Goal: Complete application form: Complete application form

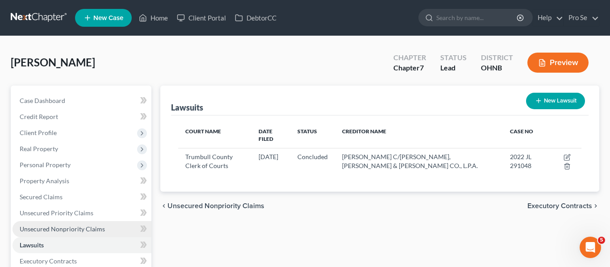
click at [52, 229] on span "Unsecured Nonpriority Claims" at bounding box center [62, 229] width 85 height 8
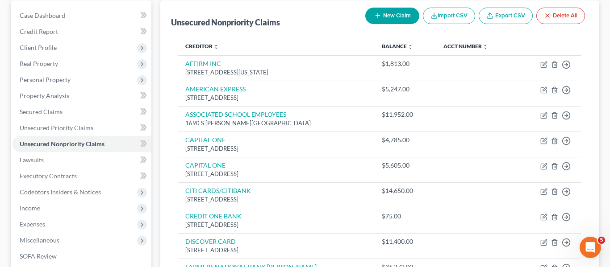
scroll to position [71, 0]
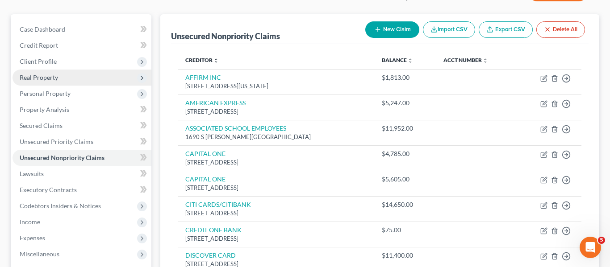
click at [89, 82] on span "Real Property" at bounding box center [81, 78] width 139 height 16
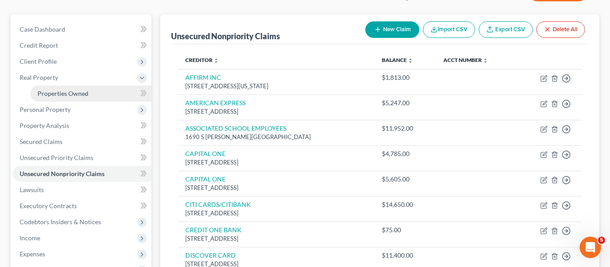
click at [92, 98] on link "Properties Owned" at bounding box center [90, 94] width 121 height 16
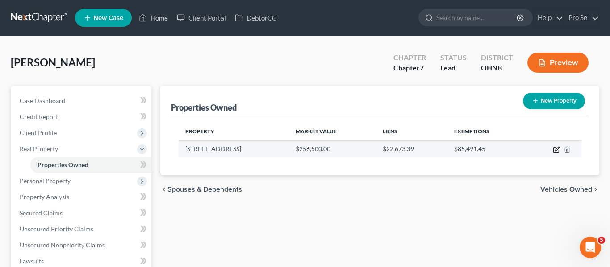
click at [553, 148] on icon "button" at bounding box center [556, 149] width 7 height 7
select select "36"
select select "77"
select select "3"
select select "1"
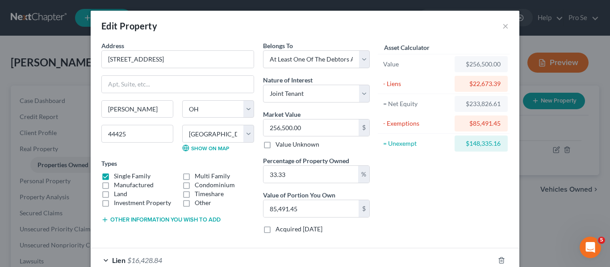
click at [461, 171] on div "Asset Calculator Value $256,500.00 - Liens $22,673.39 = Net Equity $233,826.61 …" at bounding box center [443, 141] width 139 height 200
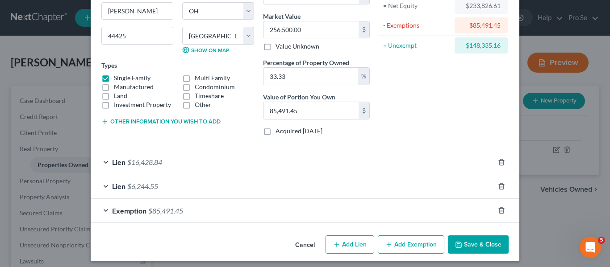
scroll to position [103, 0]
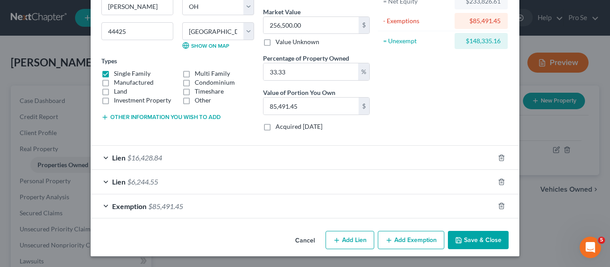
click at [351, 154] on div "Lien $16,428.84" at bounding box center [292, 158] width 403 height 24
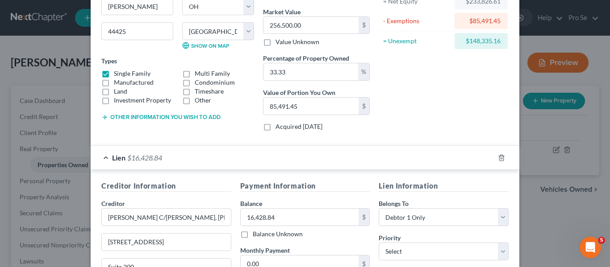
click at [351, 154] on div "Lien $16,428.84" at bounding box center [292, 158] width 403 height 24
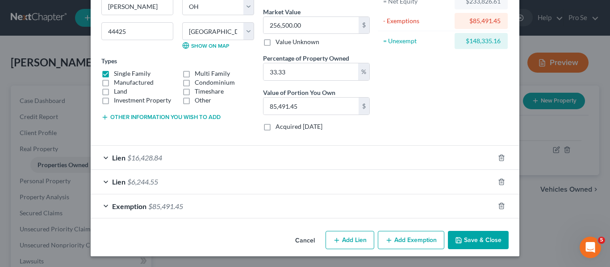
click at [312, 187] on div "Lien $6,244.55" at bounding box center [292, 182] width 403 height 24
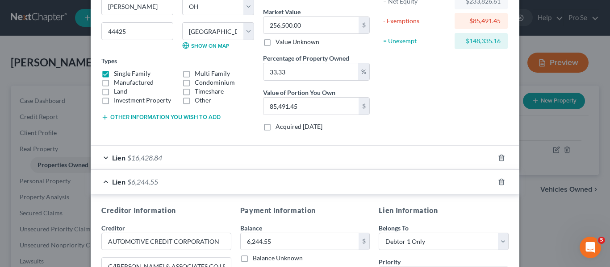
click at [312, 187] on div "Lien $6,244.55" at bounding box center [292, 182] width 403 height 24
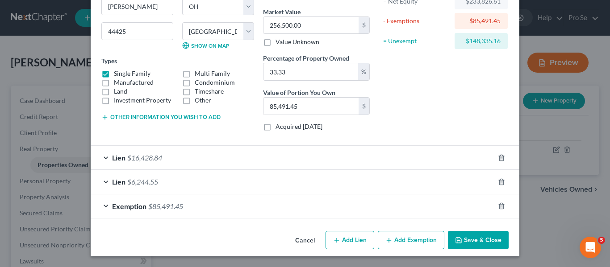
click at [424, 123] on div "Asset Calculator Value $256,500.00 - Liens $22,673.39 = Net Equity $233,826.61 …" at bounding box center [443, 38] width 139 height 200
click at [134, 163] on div "Lien $16,428.84" at bounding box center [292, 158] width 403 height 24
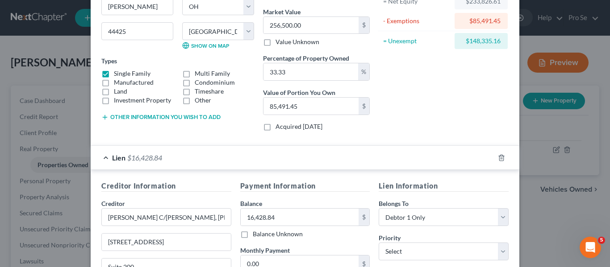
click at [134, 163] on div "Lien $16,428.84" at bounding box center [292, 158] width 403 height 24
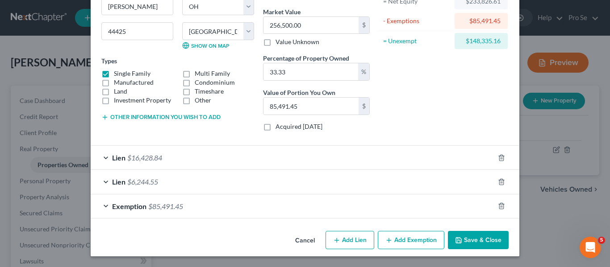
click at [125, 181] on span "Lien" at bounding box center [118, 182] width 13 height 8
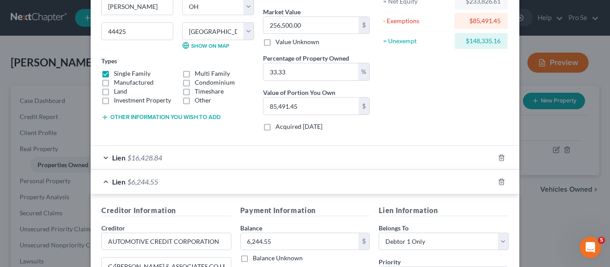
click at [125, 181] on span "Lien" at bounding box center [118, 182] width 13 height 8
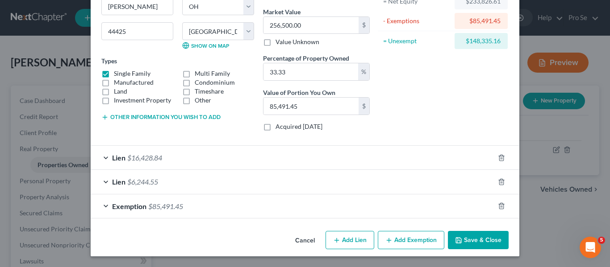
click at [362, 243] on button "Add Lien" at bounding box center [349, 240] width 49 height 19
select select "3"
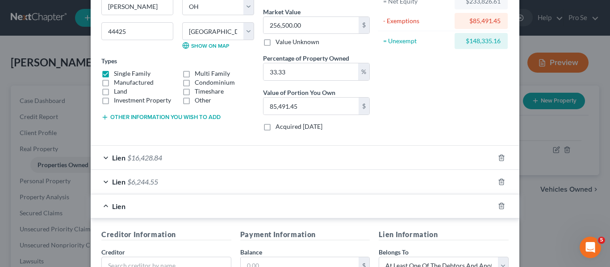
click at [474, 106] on div "Asset Calculator Value $256,500.00 - Liens $22,673.39 = Net Equity $233,826.61 …" at bounding box center [443, 38] width 139 height 200
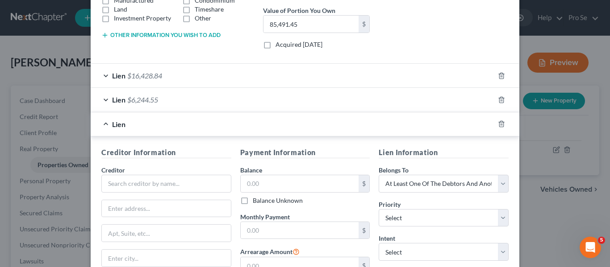
scroll to position [245, 0]
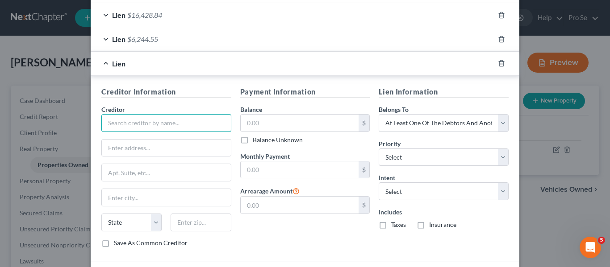
click at [207, 123] on input "text" at bounding box center [166, 123] width 130 height 18
type input "[PERSON_NAME] Construction, LLC C/O"
click at [127, 151] on input "text" at bounding box center [166, 148] width 129 height 17
paste input "[PERSON_NAME], LLC"
type input "[PERSON_NAME], LLC"
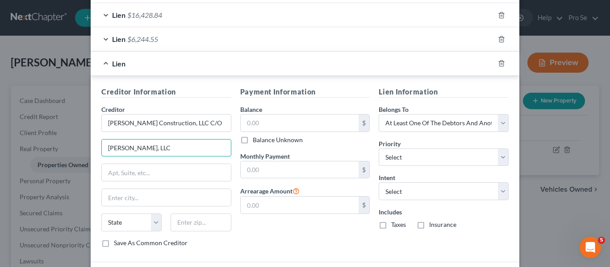
drag, startPoint x: 171, startPoint y: 148, endPoint x: 94, endPoint y: 136, distance: 77.3
click at [94, 136] on div "Creditor Information Creditor * [PERSON_NAME] Construction, LLC C/O [PERSON_NAM…" at bounding box center [305, 169] width 428 height 187
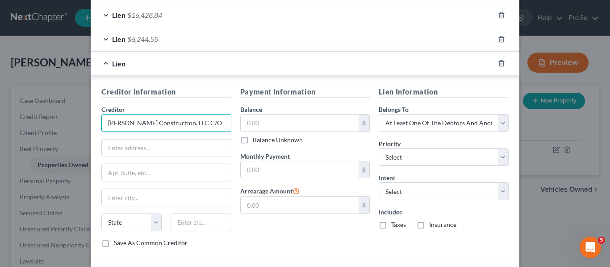
click at [216, 124] on input "[PERSON_NAME] Construction, LLC C/O" at bounding box center [166, 123] width 130 height 18
paste input "[PERSON_NAME], LLC"
click at [166, 123] on input "[PERSON_NAME] Construction, LLC C/[PERSON_NAME], LLC" at bounding box center [166, 123] width 130 height 18
type input "[PERSON_NAME] Construction, LLC C/O [PERSON_NAME], LLC"
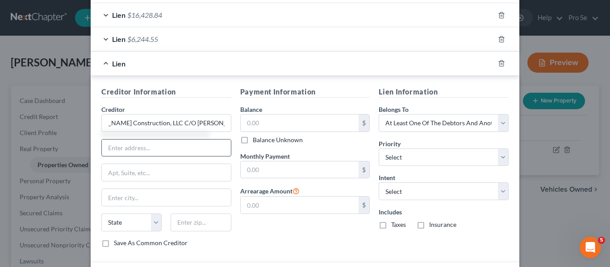
click at [158, 151] on input "text" at bounding box center [166, 148] width 129 height 17
click at [119, 149] on input "text" at bounding box center [166, 148] width 129 height 17
paste input "[STREET_ADDRESS]"
type input "[STREET_ADDRESS]"
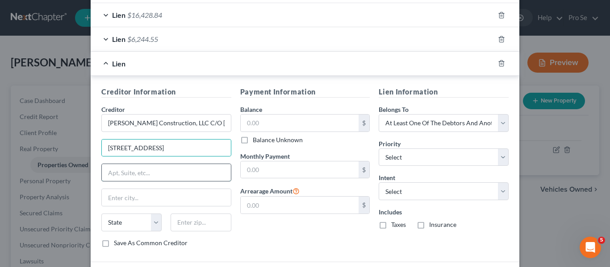
click at [120, 177] on input "text" at bounding box center [166, 172] width 129 height 17
paste input "Suite 1001"
type input "Suite 1001"
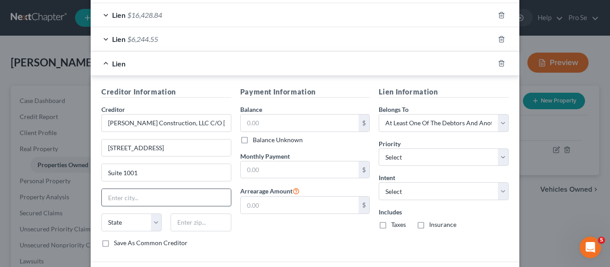
click at [122, 195] on input "text" at bounding box center [166, 197] width 129 height 17
paste input "[PERSON_NAME]"
type input "[PERSON_NAME]"
click at [157, 218] on select "State [US_STATE] AK AR AZ CA CO CT DE DC [GEOGRAPHIC_DATA] [GEOGRAPHIC_DATA] GU…" at bounding box center [131, 223] width 60 height 18
select select "36"
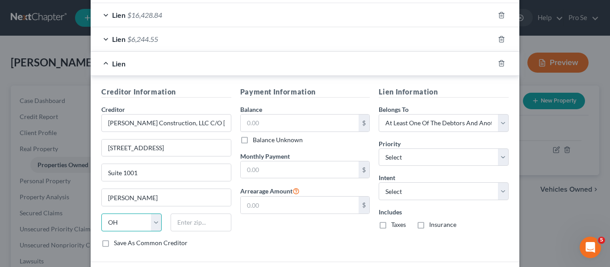
click at [101, 214] on select "State [US_STATE] AK AR AZ CA CO CT DE DC [GEOGRAPHIC_DATA] [GEOGRAPHIC_DATA] GU…" at bounding box center [131, 223] width 60 height 18
click at [198, 223] on input "text" at bounding box center [201, 223] width 60 height 18
type input "44406"
click at [270, 122] on input "text" at bounding box center [300, 123] width 118 height 17
click at [270, 126] on input "44" at bounding box center [300, 123] width 118 height 17
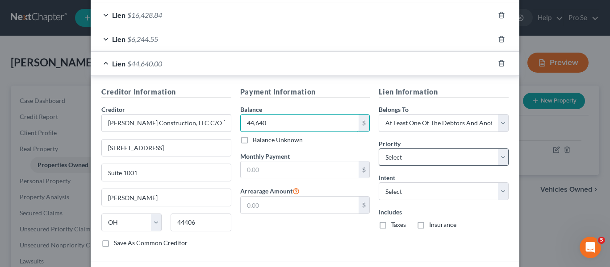
type input "44,640"
click at [457, 158] on select "Select 1st 2nd 3rd 4th 5th 6th 7th 8th 9th 10th 11th 12th 13th 14th 15th 16th 1…" at bounding box center [443, 158] width 130 height 18
click at [378, 149] on select "Select 1st 2nd 3rd 4th 5th 6th 7th 8th 9th 10th 11th 12th 13th 14th 15th 16th 1…" at bounding box center [443, 158] width 130 height 18
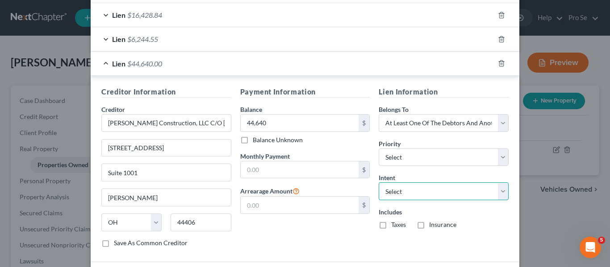
click at [413, 189] on select "Select Surrender Redeem Reaffirm Avoid Other" at bounding box center [443, 192] width 130 height 18
select select "3"
click at [378, 183] on select "Select Surrender Redeem Reaffirm Avoid Other" at bounding box center [443, 192] width 130 height 18
click at [458, 240] on div "Lien Information Belongs To * Select Debtor 1 Only Debtor 2 Only Debtor 1 And D…" at bounding box center [443, 171] width 139 height 168
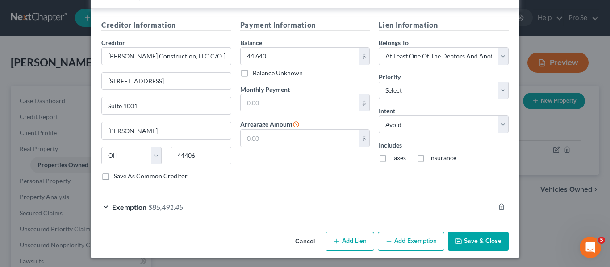
scroll to position [314, 0]
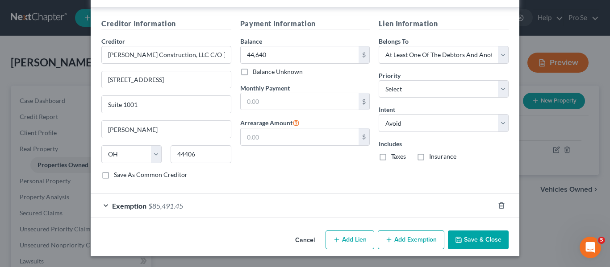
click at [114, 174] on label "Save As Common Creditor" at bounding box center [151, 175] width 74 height 9
click at [117, 174] on input "Save As Common Creditor" at bounding box center [120, 174] width 6 height 6
click at [483, 236] on button "Save & Close" at bounding box center [478, 240] width 61 height 19
checkbox input "false"
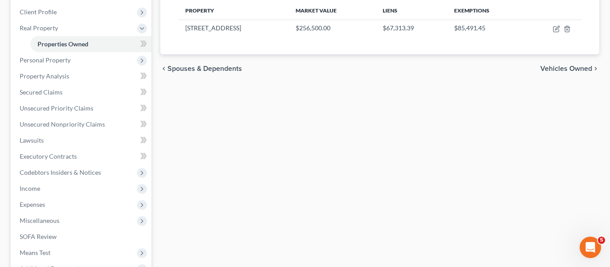
scroll to position [71, 0]
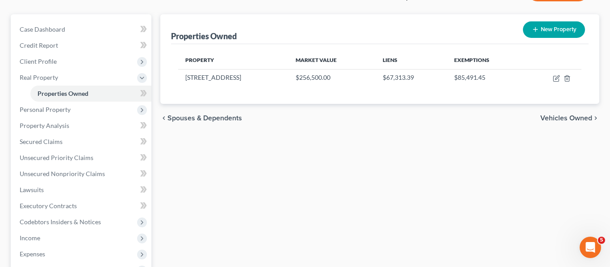
click at [556, 117] on span "Vehicles Owned" at bounding box center [566, 118] width 52 height 7
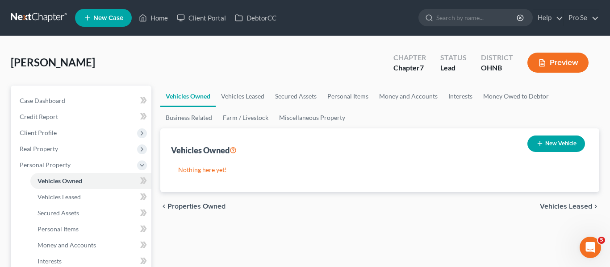
click at [550, 206] on span "Vehicles Leased" at bounding box center [566, 206] width 52 height 7
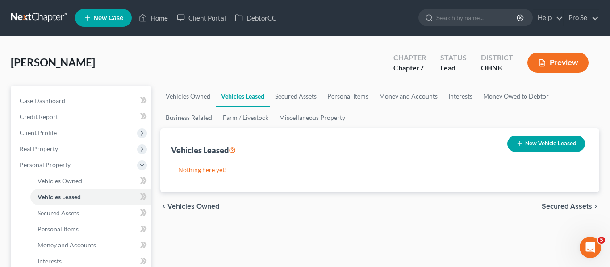
click at [556, 203] on span "Secured Assets" at bounding box center [566, 206] width 50 height 7
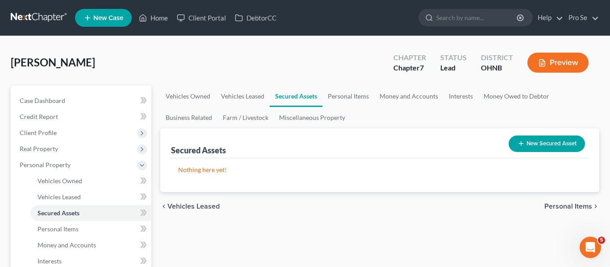
click at [556, 203] on span "Personal Items" at bounding box center [568, 206] width 48 height 7
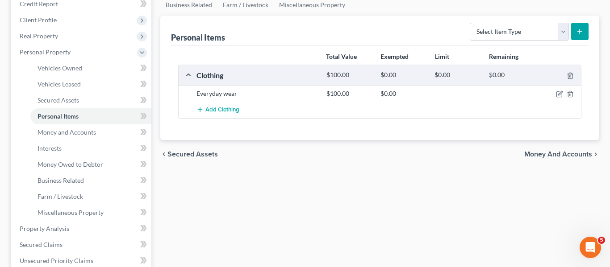
scroll to position [115, 0]
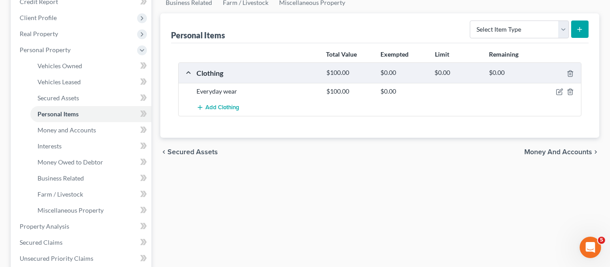
click at [549, 154] on span "Money and Accounts" at bounding box center [558, 152] width 68 height 7
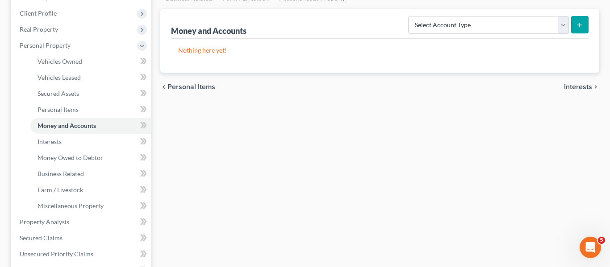
scroll to position [121, 0]
click at [578, 87] on span "Interests" at bounding box center [578, 85] width 28 height 7
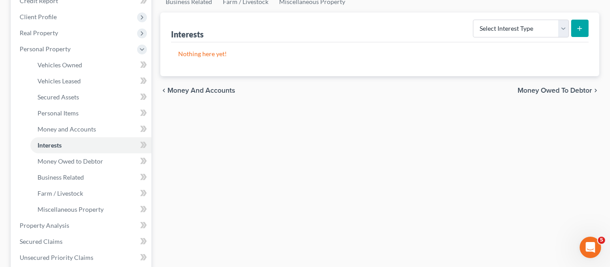
scroll to position [117, 0]
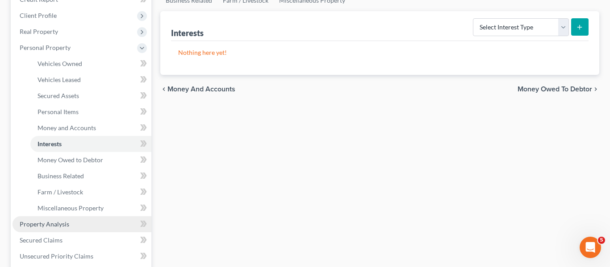
click at [57, 219] on link "Property Analysis" at bounding box center [81, 224] width 139 height 16
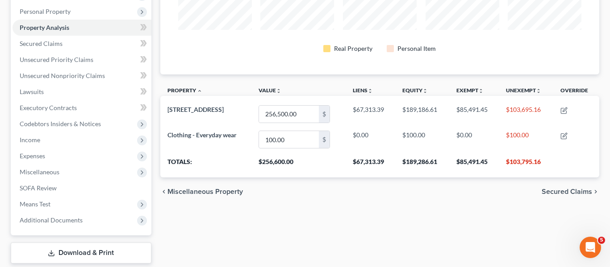
scroll to position [160, 0]
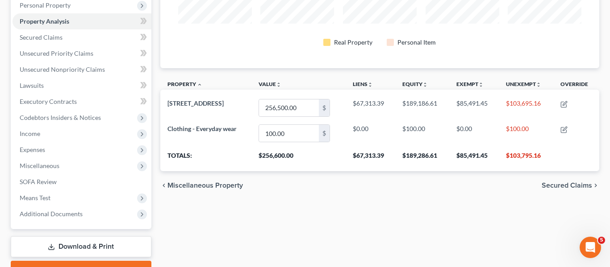
click at [578, 182] on span "Secured Claims" at bounding box center [566, 185] width 50 height 7
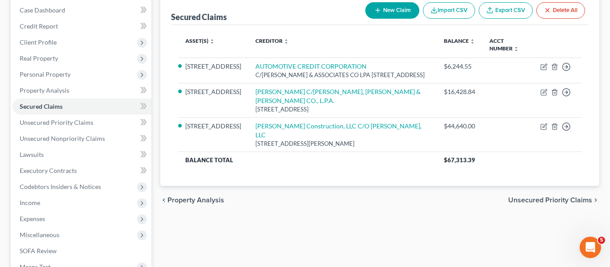
scroll to position [96, 0]
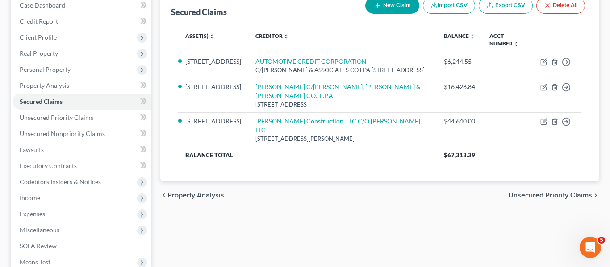
click at [545, 192] on span "Unsecured Priority Claims" at bounding box center [550, 195] width 84 height 7
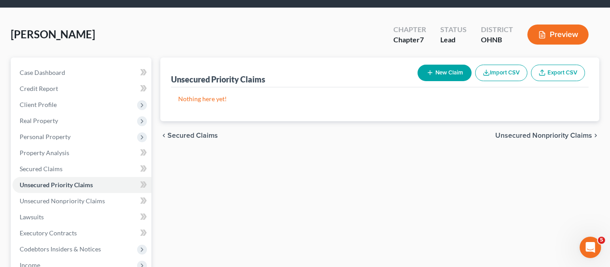
scroll to position [30, 0]
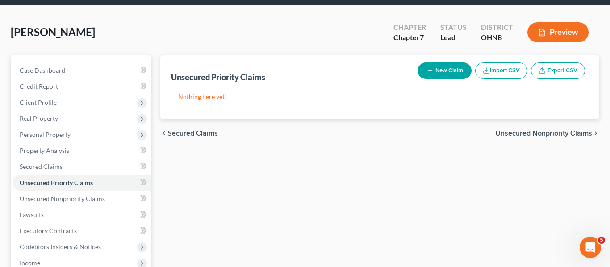
click at [576, 131] on span "Unsecured Nonpriority Claims" at bounding box center [543, 133] width 97 height 7
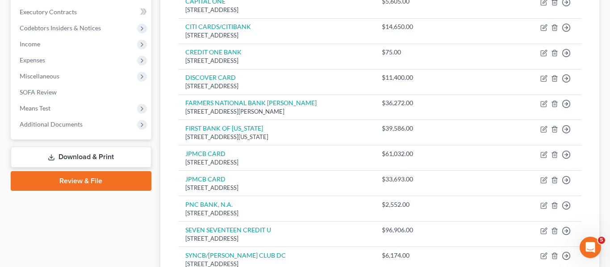
scroll to position [377, 0]
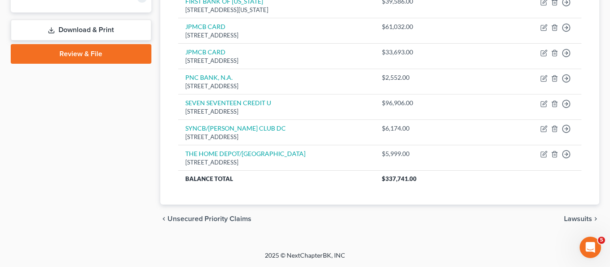
click at [582, 218] on span "Lawsuits" at bounding box center [578, 219] width 28 height 7
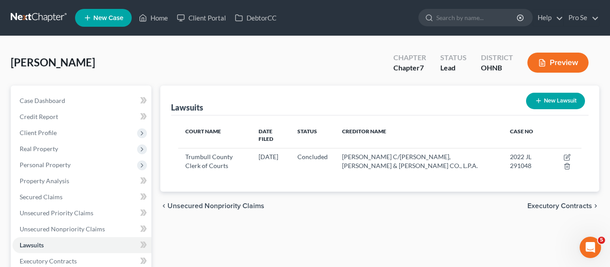
click at [541, 106] on button "New Lawsuit" at bounding box center [555, 101] width 59 height 17
select select "0"
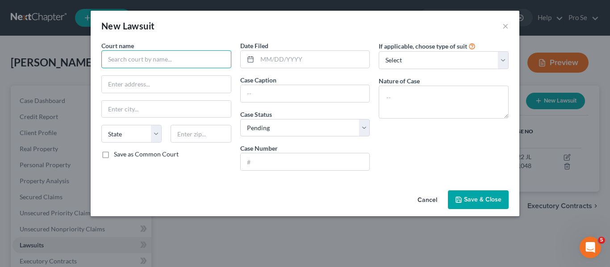
click at [169, 57] on input "text" at bounding box center [166, 59] width 130 height 18
click at [167, 61] on input "text" at bounding box center [166, 59] width 130 height 18
paste input "V&R FINANCING SOLUTIONS, LLC"
type input "V&R FINANCING SOLUTIONS, LLC"
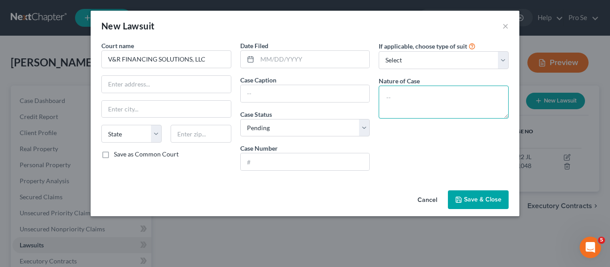
click at [409, 96] on textarea at bounding box center [443, 102] width 130 height 33
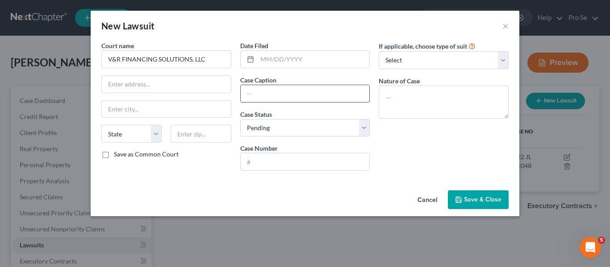
click at [296, 94] on input "text" at bounding box center [305, 93] width 129 height 17
paste input "CV 2025 CV 00789"
drag, startPoint x: 301, startPoint y: 91, endPoint x: 228, endPoint y: 87, distance: 73.7
click at [228, 87] on div "Court name * V&R FINANCING SOLUTIONS, LLC State [US_STATE] AK AR AZ CA CO CT DE…" at bounding box center [305, 109] width 416 height 137
type input "\"
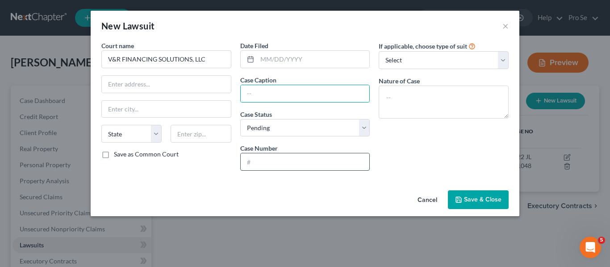
click at [274, 156] on input "text" at bounding box center [305, 162] width 129 height 17
paste input "CV 2025 CV 00789"
type input "CV 2025 CV 00789"
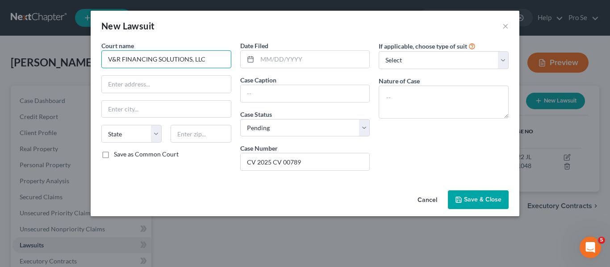
drag, startPoint x: 214, startPoint y: 59, endPoint x: 106, endPoint y: 59, distance: 108.0
click at [106, 59] on input "V&R FINANCING SOLUTIONS, LLC" at bounding box center [166, 59] width 130 height 18
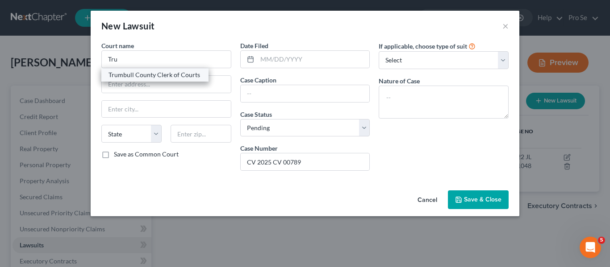
click at [176, 75] on div "Trumbull County Clerk of Courts" at bounding box center [154, 75] width 93 height 9
type input "Trumbull County Clerk of Courts"
type input "[STREET_ADDRESS]"
type input "[PERSON_NAME]"
select select "36"
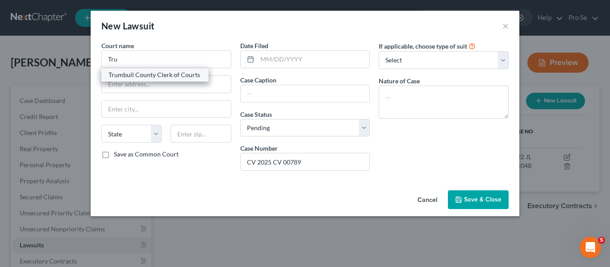
type input "44481"
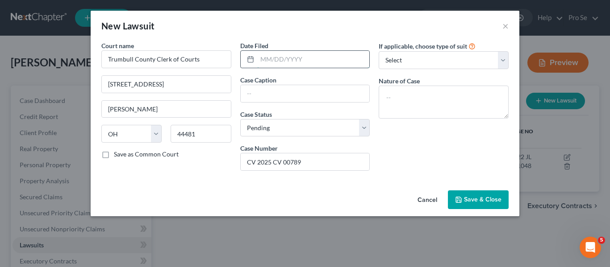
click at [275, 58] on input "text" at bounding box center [313, 59] width 112 height 17
type input "0"
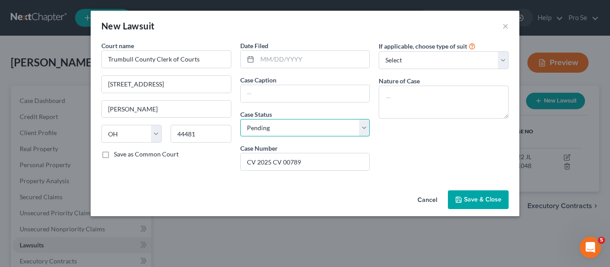
click at [316, 136] on select "Select Pending On Appeal Concluded" at bounding box center [305, 128] width 130 height 18
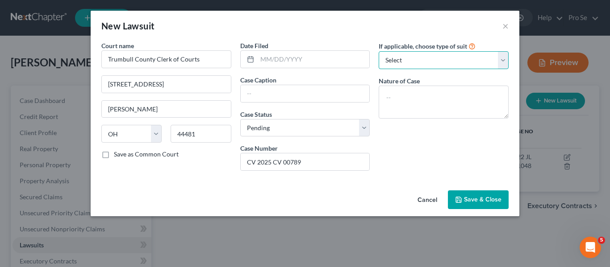
click at [398, 58] on select "Select Repossession Garnishment Foreclosure Attached, Seized, Or Levied Other" at bounding box center [443, 60] width 130 height 18
select select "4"
click at [378, 51] on select "Select Repossession Garnishment Foreclosure Attached, Seized, Or Levied Other" at bounding box center [443, 60] width 130 height 18
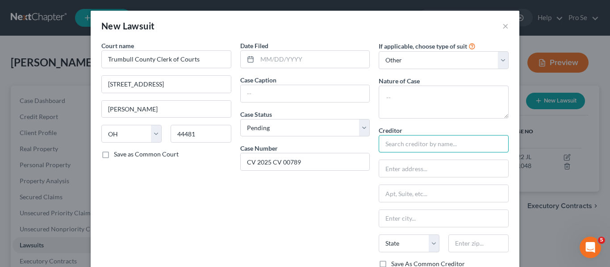
click at [410, 145] on input "text" at bounding box center [443, 144] width 130 height 18
paste input "CV 2025 CV 00789"
type input "C"
type input "V"
click at [400, 142] on input "text" at bounding box center [443, 144] width 130 height 18
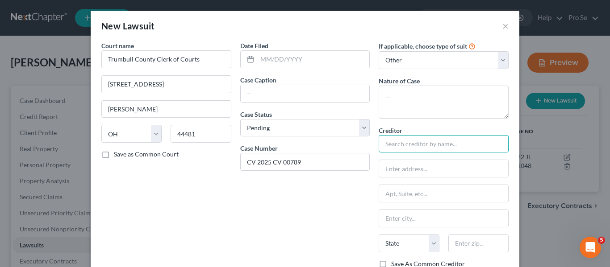
paste input "V&R FINANCING SOLUTIONS, LLC"
click at [408, 166] on input "text" at bounding box center [443, 168] width 129 height 17
click at [484, 145] on input "V&R FINANCING SOLUTIONS, LLC" at bounding box center [443, 144] width 130 height 18
type input "V&R FINANCING SOLUTIONS, LLC C/O"
click at [401, 173] on input "text" at bounding box center [443, 168] width 129 height 17
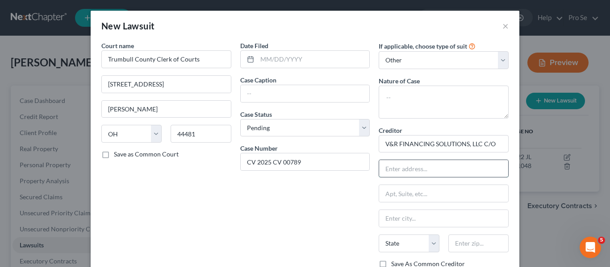
paste input "[PERSON_NAME], [PERSON_NAME] & [PERSON_NAME] Co., L.P.A."
type input "[PERSON_NAME], [PERSON_NAME] & [PERSON_NAME] Co., L.P.A."
click at [406, 195] on input "text" at bounding box center [443, 193] width 129 height 17
click at [386, 189] on input "text" at bounding box center [443, 193] width 129 height 17
paste input "[STREET_ADDRESS]"
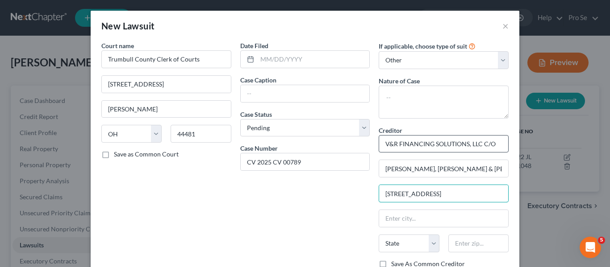
type input "[STREET_ADDRESS]"
click at [495, 148] on input "V&R FINANCING SOLUTIONS, LLC C/O" at bounding box center [443, 144] width 130 height 18
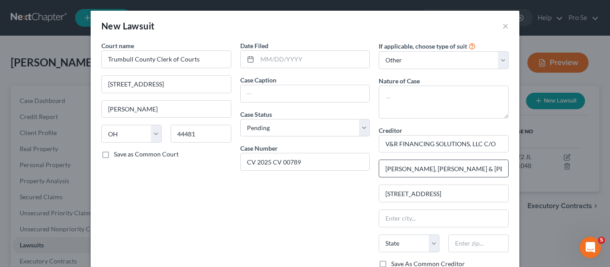
drag, startPoint x: 488, startPoint y: 165, endPoint x: 383, endPoint y: 165, distance: 105.3
click at [383, 165] on input "[PERSON_NAME], [PERSON_NAME] & [PERSON_NAME] Co., L.P.A." at bounding box center [443, 168] width 129 height 17
type input "\"
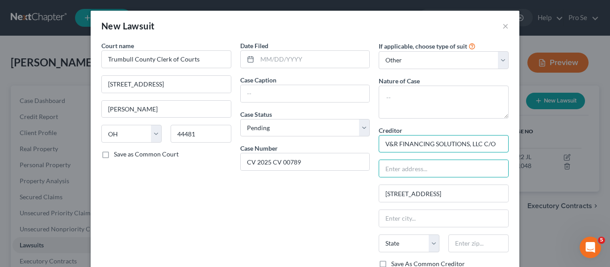
click at [497, 141] on input "V&R FINANCING SOLUTIONS, LLC C/O" at bounding box center [443, 144] width 130 height 18
paste input "[PERSON_NAME], [PERSON_NAME] & [PERSON_NAME] Co., L.P.A."
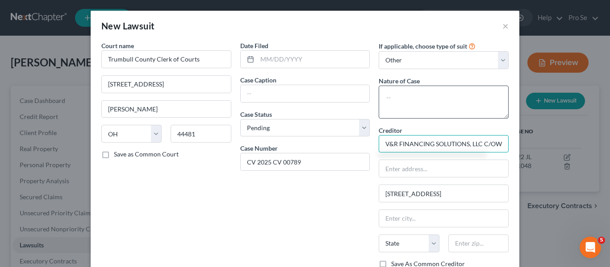
scroll to position [0, 94]
click at [400, 142] on input "V&R FINANCING SOLUTIONS, LLC C/OWeltman, [PERSON_NAME] & [PERSON_NAME] Co., L.P…" at bounding box center [443, 144] width 130 height 18
type input "V&R FINANCING SOLUTIONS, LLC C/[PERSON_NAME], [PERSON_NAME] & [PERSON_NAME] Co.…"
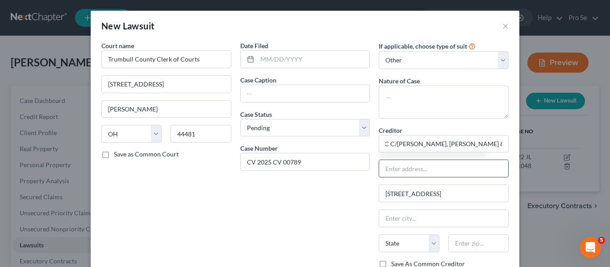
click at [443, 166] on input "text" at bounding box center [443, 168] width 129 height 17
drag, startPoint x: 445, startPoint y: 196, endPoint x: 379, endPoint y: 201, distance: 65.8
click at [379, 201] on input "[STREET_ADDRESS]" at bounding box center [443, 193] width 129 height 17
click at [419, 168] on input "text" at bounding box center [443, 168] width 129 height 17
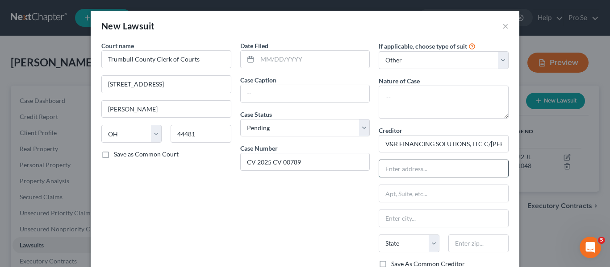
paste input "[STREET_ADDRESS]"
type input "[STREET_ADDRESS]"
click at [397, 195] on input "text" at bounding box center [443, 193] width 129 height 17
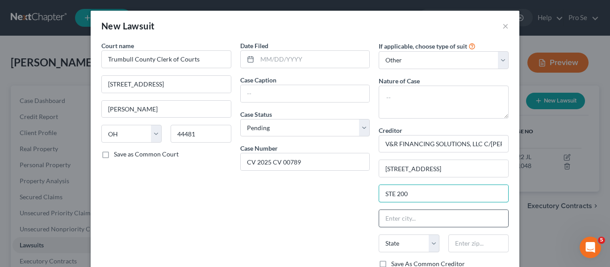
type input "STE 200"
click at [409, 215] on input "text" at bounding box center [443, 218] width 129 height 17
type input "Independence"
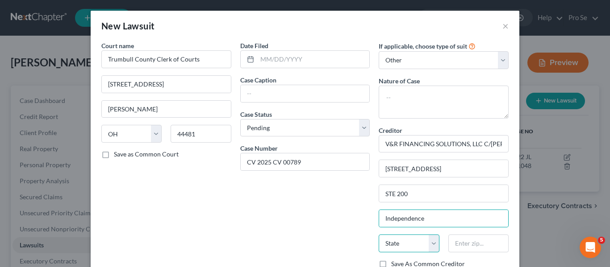
click at [420, 243] on select "State [US_STATE] AK AR AZ CA CO CT DE DC [GEOGRAPHIC_DATA] [GEOGRAPHIC_DATA] GU…" at bounding box center [408, 244] width 60 height 18
select select "36"
click at [378, 235] on select "State [US_STATE] AK AR AZ CA CO CT DE DC [GEOGRAPHIC_DATA] [GEOGRAPHIC_DATA] GU…" at bounding box center [408, 244] width 60 height 18
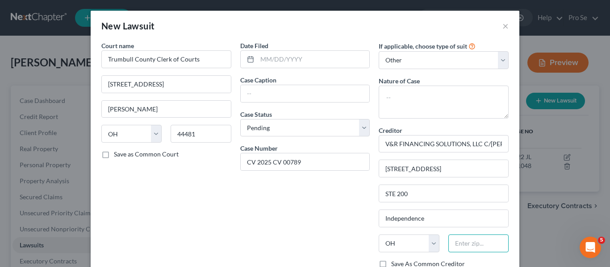
click at [481, 240] on input "text" at bounding box center [478, 244] width 60 height 18
type input "44131"
click at [371, 219] on div "Date Filed Case Caption Case Status * Select Pending On Appeal Concluded Case N…" at bounding box center [305, 181] width 139 height 281
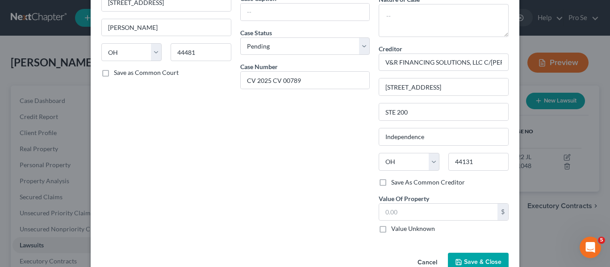
scroll to position [104, 0]
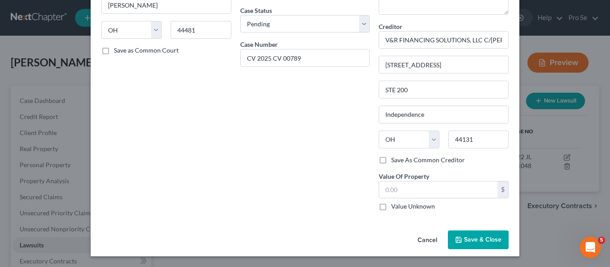
click at [391, 163] on label "Save As Common Creditor" at bounding box center [428, 160] width 74 height 9
click at [395, 162] on input "Save As Common Creditor" at bounding box center [398, 159] width 6 height 6
checkbox input "true"
click at [408, 191] on input "text" at bounding box center [438, 190] width 118 height 17
type input "5"
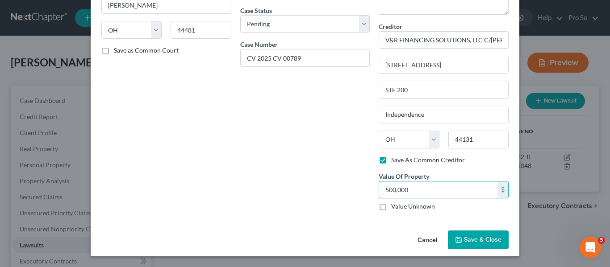
type input "500,000"
click at [473, 238] on span "Save & Close" at bounding box center [482, 240] width 37 height 8
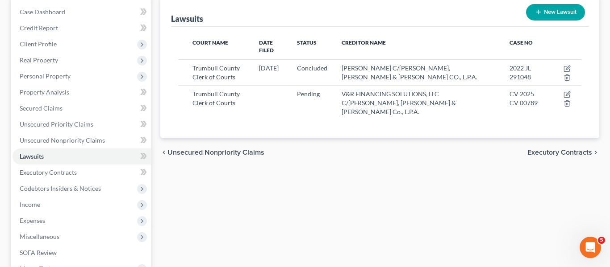
scroll to position [92, 0]
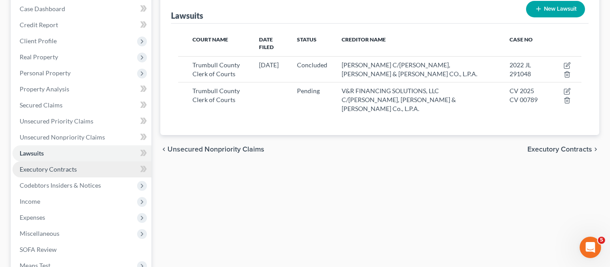
click at [72, 174] on link "Executory Contracts" at bounding box center [81, 170] width 139 height 16
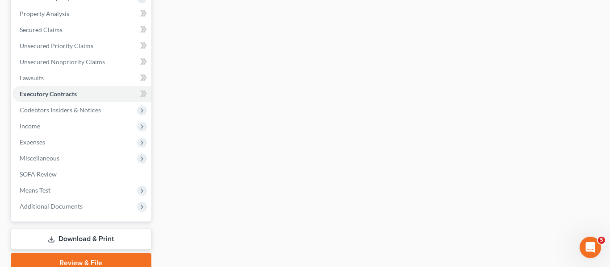
scroll to position [168, 0]
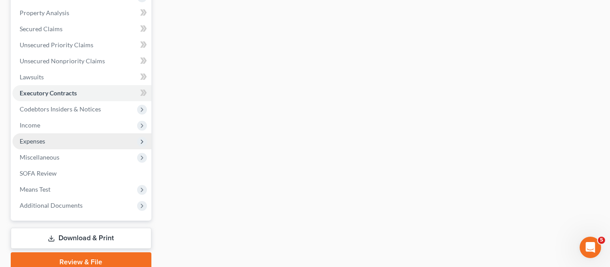
click at [52, 144] on span "Expenses" at bounding box center [81, 141] width 139 height 16
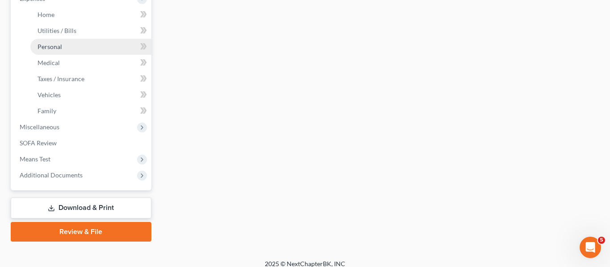
scroll to position [320, 0]
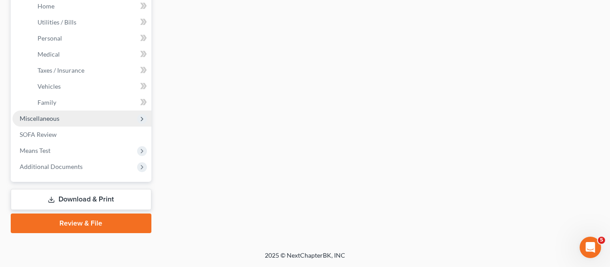
click at [73, 121] on span "Miscellaneous" at bounding box center [81, 119] width 139 height 16
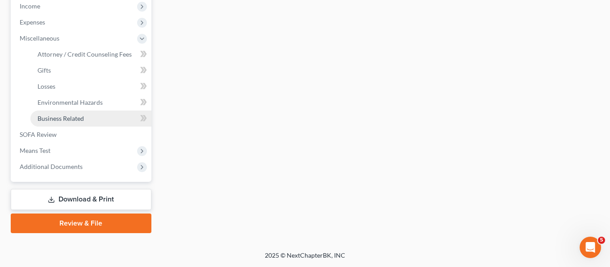
scroll to position [287, 0]
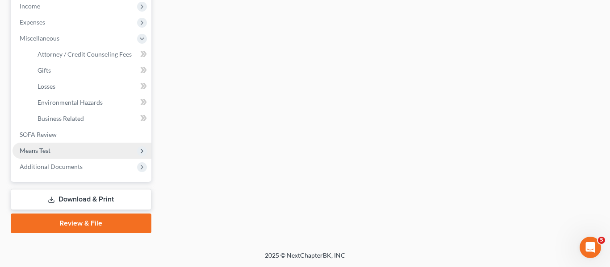
click at [66, 149] on span "Means Test" at bounding box center [81, 151] width 139 height 16
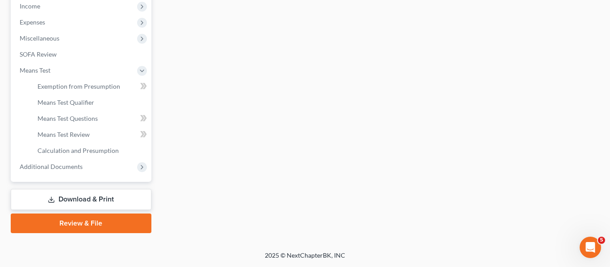
click at [437, 41] on div "Executory Contracts New Contract Nothing here yet! chevron_left Lawsuits Codebt…" at bounding box center [380, 15] width 448 height 435
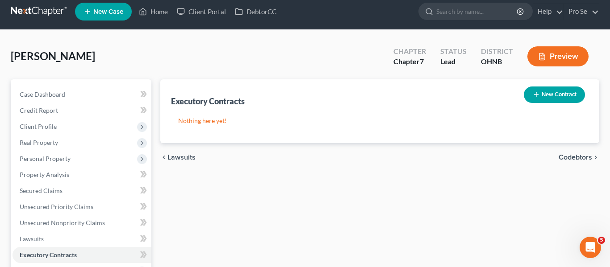
scroll to position [2, 0]
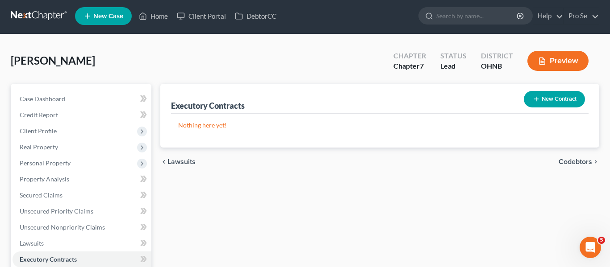
click at [577, 160] on span "Codebtors" at bounding box center [574, 161] width 33 height 7
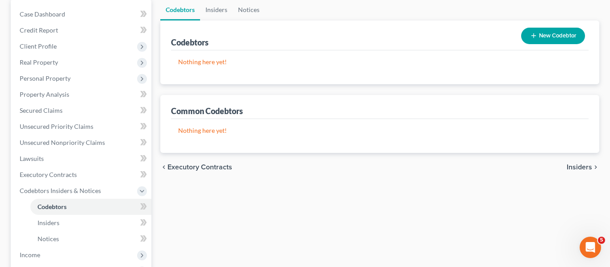
scroll to position [109, 0]
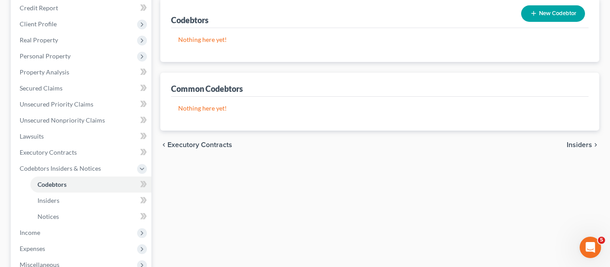
click at [583, 143] on span "Insiders" at bounding box center [578, 144] width 25 height 7
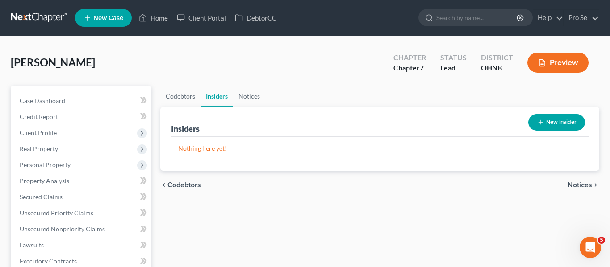
click at [583, 188] on span "Notices" at bounding box center [579, 185] width 25 height 7
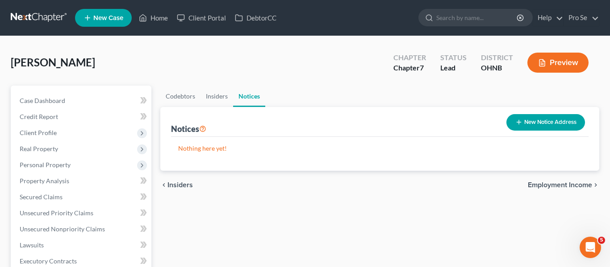
click at [580, 183] on span "Employment Income" at bounding box center [560, 185] width 64 height 7
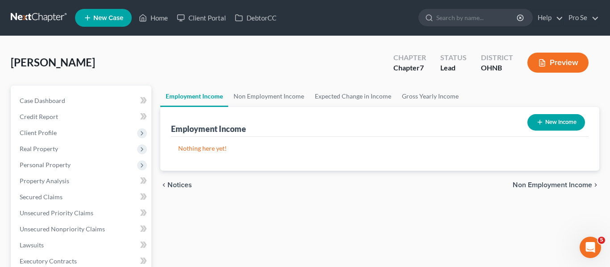
click at [562, 128] on button "New Income" at bounding box center [556, 122] width 58 height 17
select select "0"
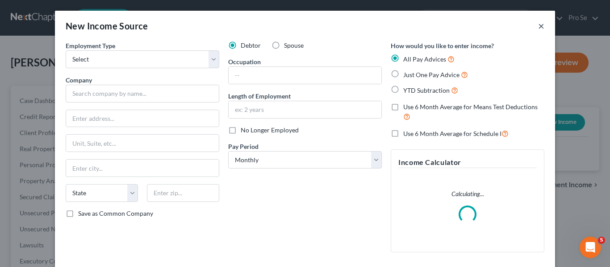
click at [541, 25] on button "×" at bounding box center [541, 26] width 6 height 11
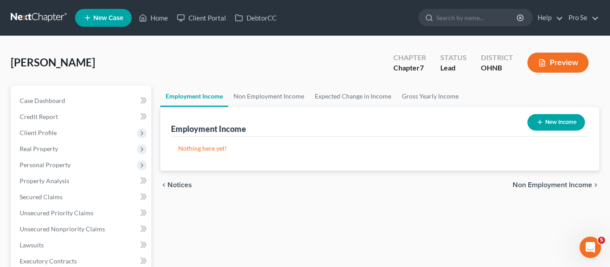
click at [566, 183] on span "Non Employment Income" at bounding box center [551, 185] width 79 height 7
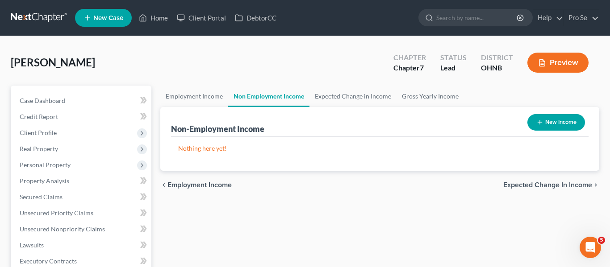
click at [229, 187] on span "Employment Income" at bounding box center [199, 185] width 64 height 7
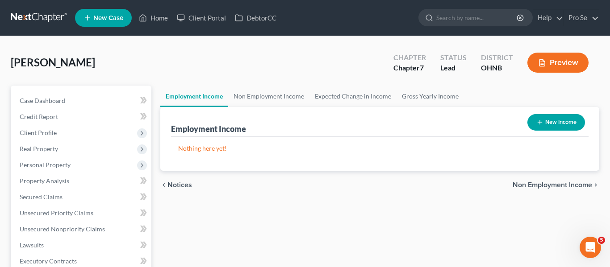
click at [578, 184] on span "Non Employment Income" at bounding box center [551, 185] width 79 height 7
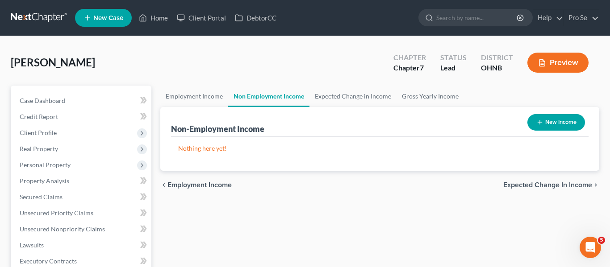
click at [555, 121] on button "New Income" at bounding box center [556, 122] width 58 height 17
select select "0"
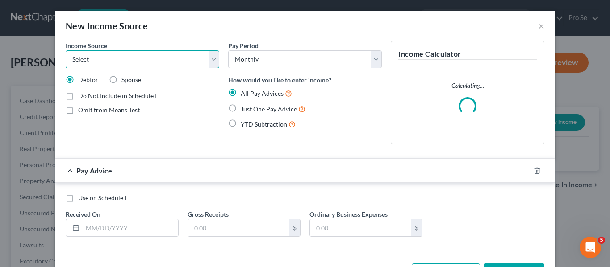
click at [215, 60] on select "Select Unemployment Disability (from employer) Pension Retirement Social Securi…" at bounding box center [143, 59] width 154 height 18
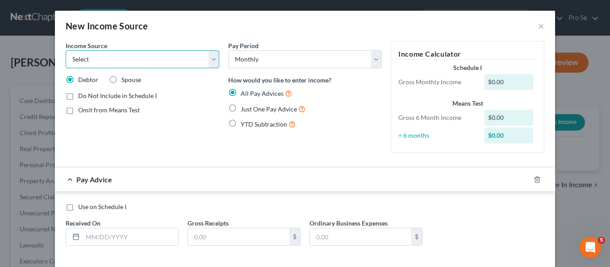
select select "5"
click at [66, 50] on select "Select Unemployment Disability (from employer) Pension Retirement Social Securi…" at bounding box center [143, 59] width 154 height 18
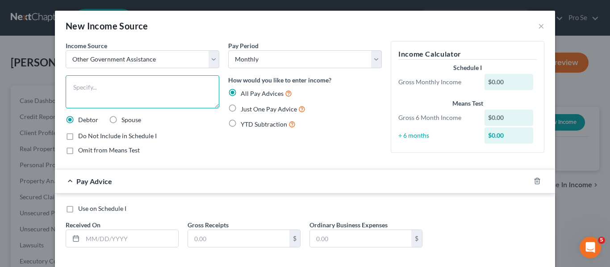
click at [121, 102] on textarea at bounding box center [143, 91] width 154 height 33
type textarea "SNAP/FOOD STAMPS"
click at [162, 141] on div "Do Not Include in Schedule I Omit from Means Test" at bounding box center [143, 143] width 154 height 23
click at [241, 111] on label "Just One Pay Advice" at bounding box center [273, 109] width 65 height 10
click at [244, 110] on input "Just One Pay Advice" at bounding box center [247, 107] width 6 height 6
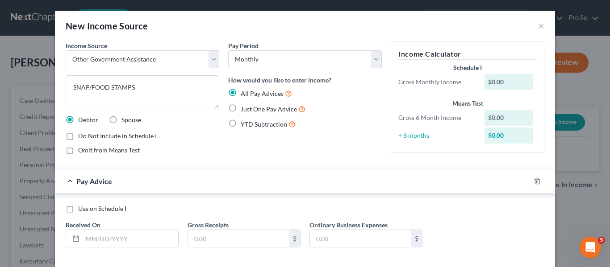
radio input "true"
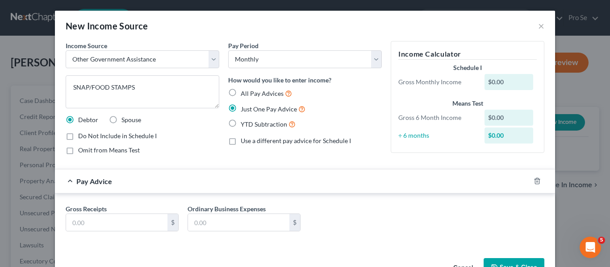
click at [511, 79] on div "$0.00" at bounding box center [508, 82] width 49 height 16
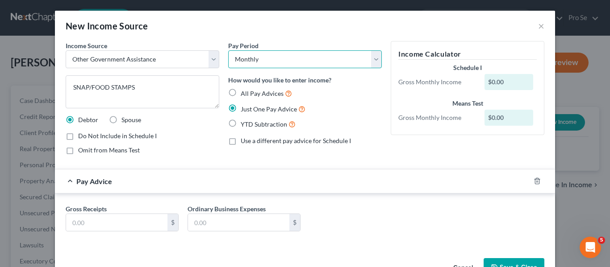
click at [250, 61] on select "Select Monthly Twice Monthly Every Other Week Weekly" at bounding box center [305, 59] width 154 height 18
click at [228, 50] on select "Select Monthly Twice Monthly Every Other Week Weekly" at bounding box center [305, 59] width 154 height 18
click at [519, 86] on div "$0.00" at bounding box center [508, 82] width 49 height 16
click at [502, 81] on div "$0.00" at bounding box center [508, 82] width 49 height 16
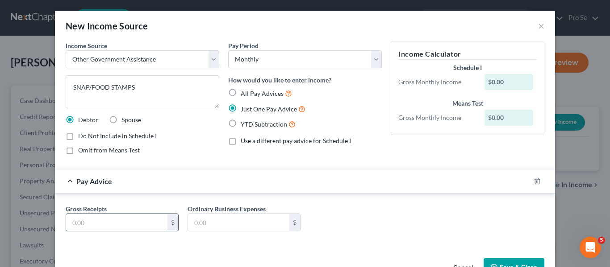
click at [145, 226] on input "text" at bounding box center [116, 222] width 101 height 17
type input "260"
click at [326, 220] on div "Gross Receipts 260 $ Ordinary Business Expenses $" at bounding box center [304, 221] width 487 height 34
click at [421, 229] on div "Gross Receipts 260 $ Ordinary Business Expenses $" at bounding box center [304, 221] width 487 height 34
click at [519, 262] on button "Save & Close" at bounding box center [513, 267] width 61 height 19
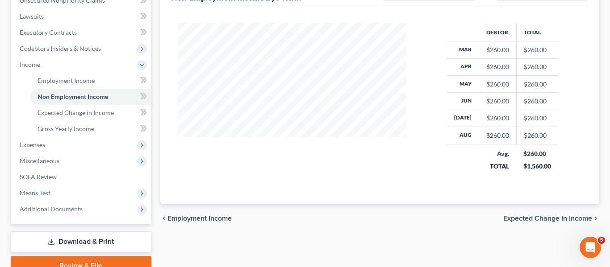
scroll to position [231, 0]
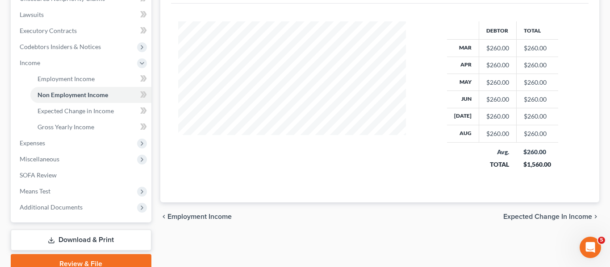
click at [531, 219] on span "Expected Change in Income" at bounding box center [547, 216] width 89 height 7
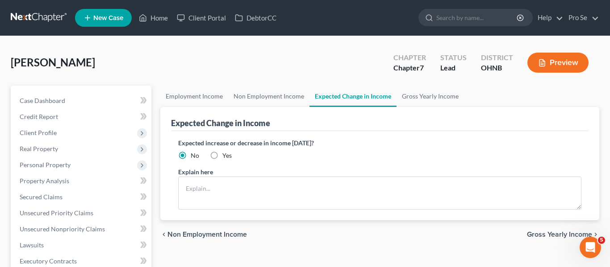
click at [541, 236] on span "Gross Yearly Income" at bounding box center [559, 234] width 65 height 7
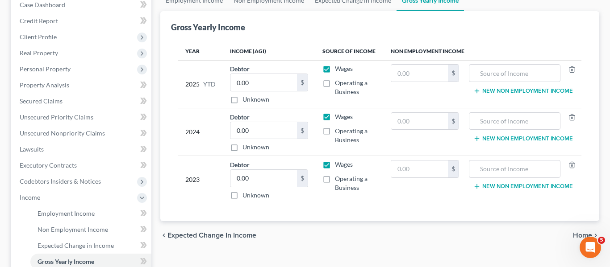
scroll to position [97, 0]
click at [576, 234] on span "Home" at bounding box center [582, 234] width 19 height 7
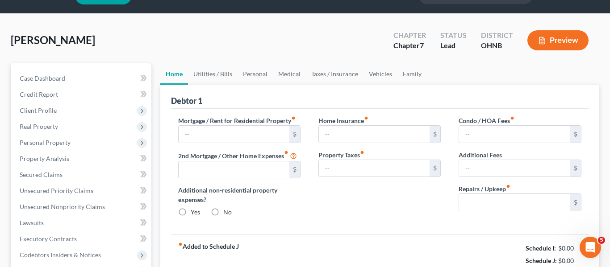
type input "0.00"
radio input "true"
type input "0.00"
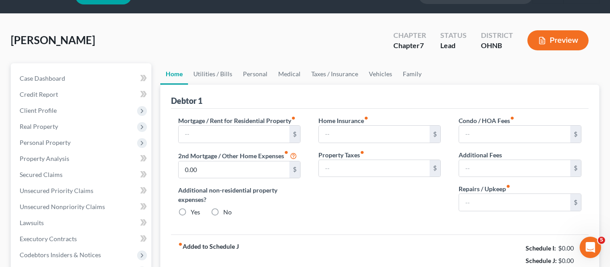
type input "0.00"
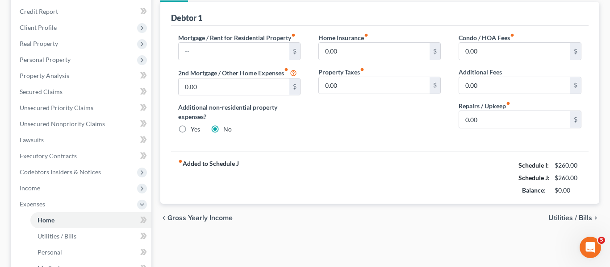
scroll to position [111, 0]
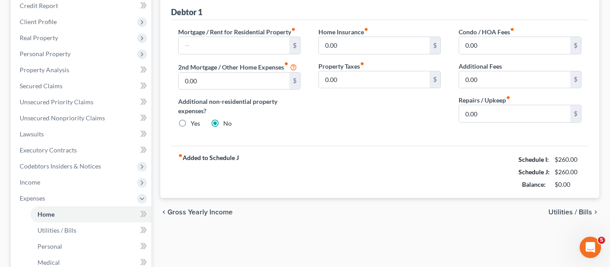
click at [576, 213] on span "Utilities / Bills" at bounding box center [570, 212] width 44 height 7
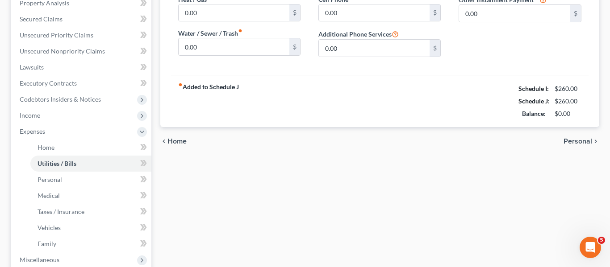
scroll to position [179, 0]
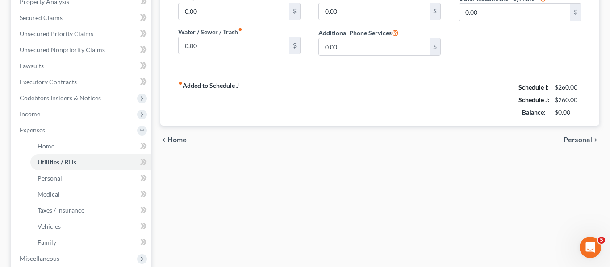
click at [571, 139] on span "Personal" at bounding box center [577, 140] width 29 height 7
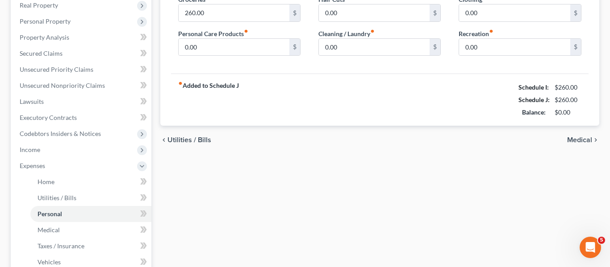
scroll to position [146, 0]
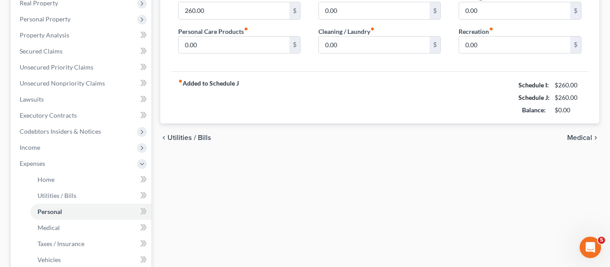
click at [576, 138] on span "Medical" at bounding box center [579, 137] width 25 height 7
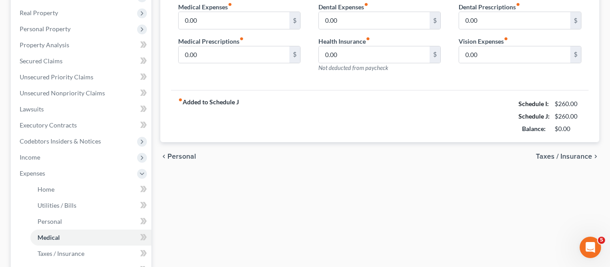
scroll to position [147, 0]
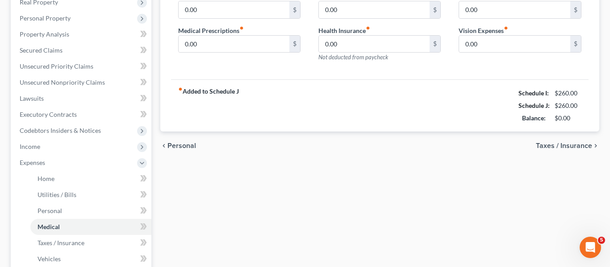
click at [552, 147] on span "Taxes / Insurance" at bounding box center [564, 145] width 56 height 7
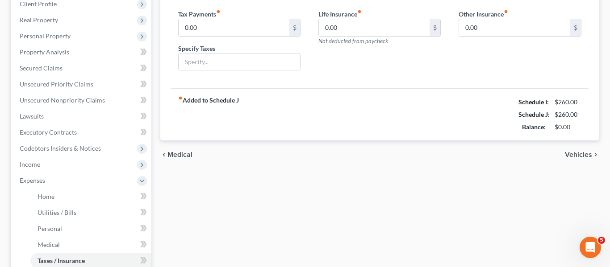
scroll to position [154, 0]
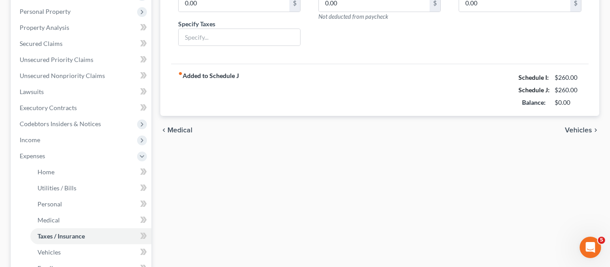
click at [576, 133] on span "Vehicles" at bounding box center [578, 130] width 27 height 7
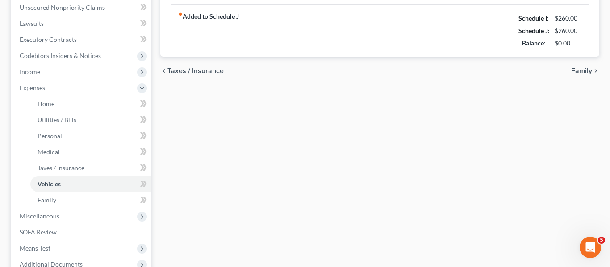
scroll to position [237, 0]
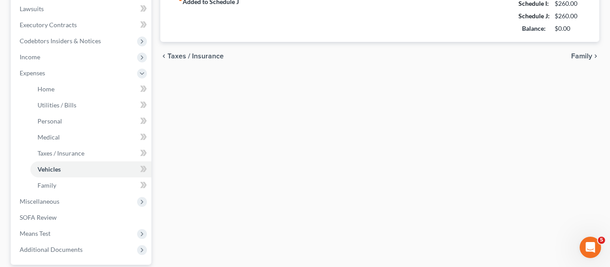
click at [585, 55] on span "Family" at bounding box center [581, 56] width 21 height 7
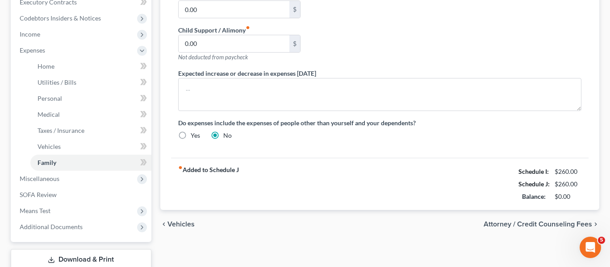
scroll to position [260, 0]
click at [532, 220] on span "Attorney / Credit Counseling Fees" at bounding box center [537, 223] width 108 height 7
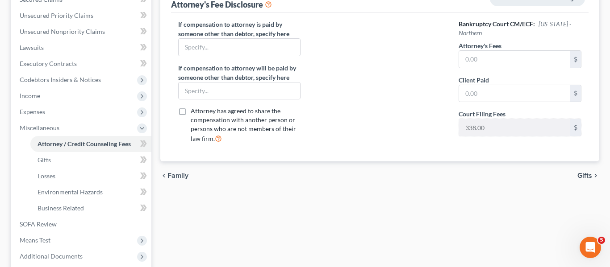
scroll to position [200, 0]
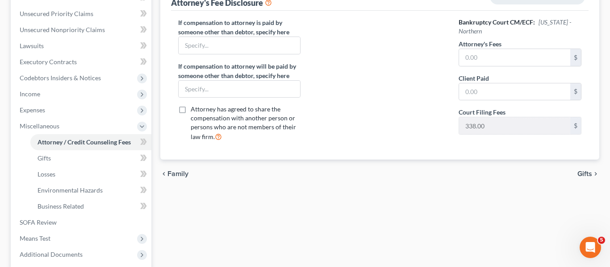
click at [586, 172] on span "Gifts" at bounding box center [584, 174] width 15 height 7
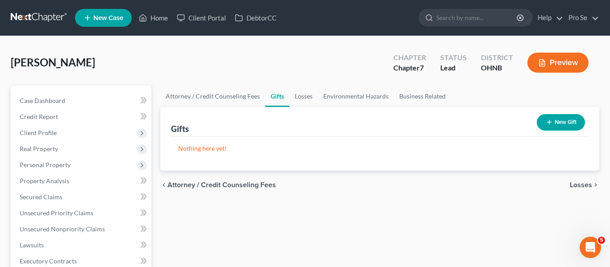
click at [587, 188] on span "Losses" at bounding box center [581, 185] width 22 height 7
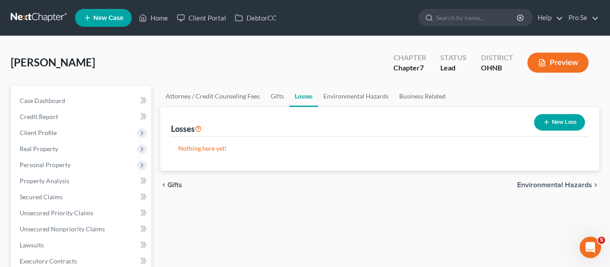
click at [587, 188] on span "Environmental Hazards" at bounding box center [554, 185] width 75 height 7
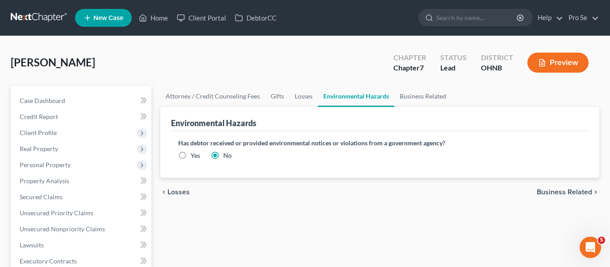
click at [556, 192] on span "Business Related" at bounding box center [564, 192] width 55 height 7
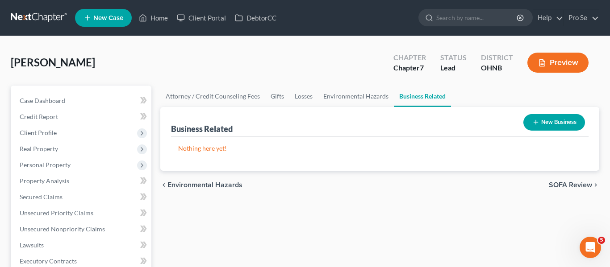
click at [559, 185] on span "SOFA Review" at bounding box center [570, 185] width 43 height 7
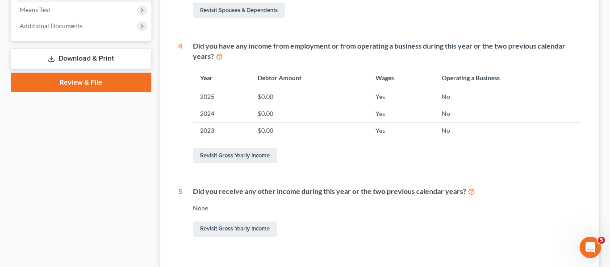
scroll to position [414, 0]
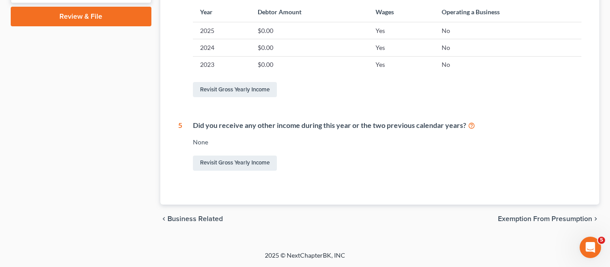
click at [553, 219] on span "Exemption from Presumption" at bounding box center [545, 219] width 94 height 7
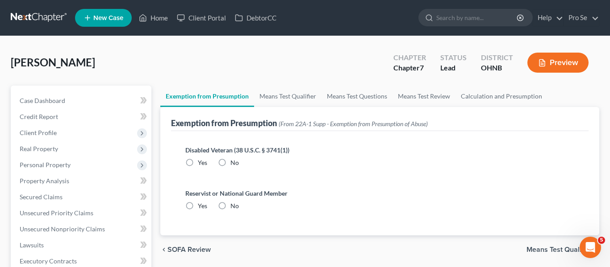
click at [230, 162] on label "No" at bounding box center [234, 162] width 8 height 9
click at [234, 162] on input "No" at bounding box center [237, 161] width 6 height 6
radio input "true"
click at [230, 202] on label "No" at bounding box center [234, 206] width 8 height 9
click at [234, 202] on input "No" at bounding box center [237, 205] width 6 height 6
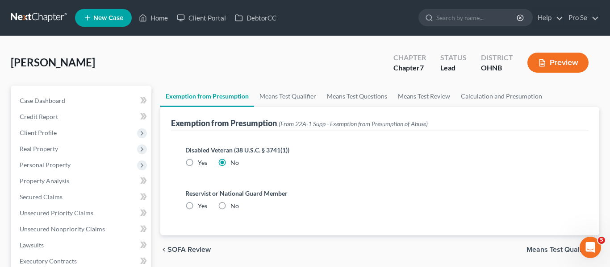
radio input "true"
click at [533, 249] on span "Means Test Qualifier" at bounding box center [559, 249] width 66 height 7
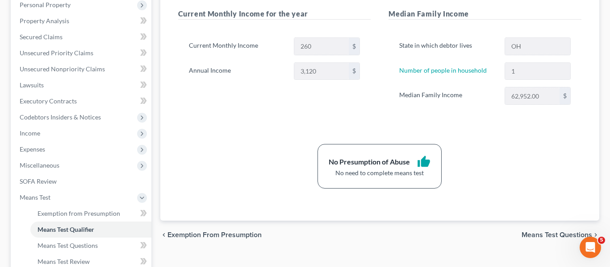
scroll to position [164, 0]
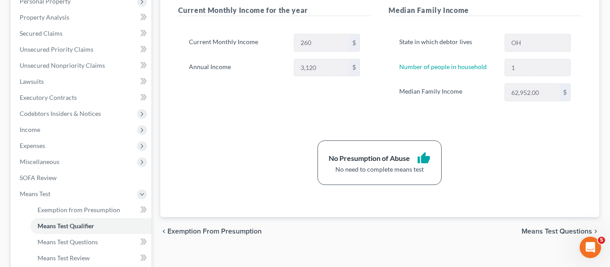
click at [552, 233] on span "Means Test Questions" at bounding box center [556, 231] width 71 height 7
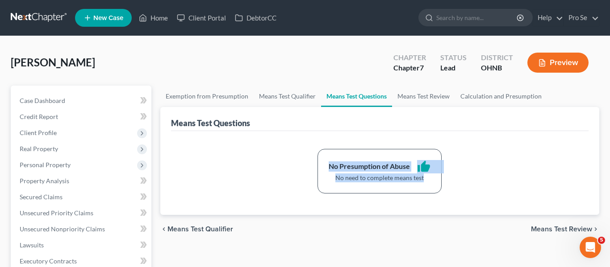
drag, startPoint x: 604, startPoint y: 116, endPoint x: 603, endPoint y: 147, distance: 31.7
click at [545, 228] on span "Means Test Review" at bounding box center [561, 229] width 61 height 7
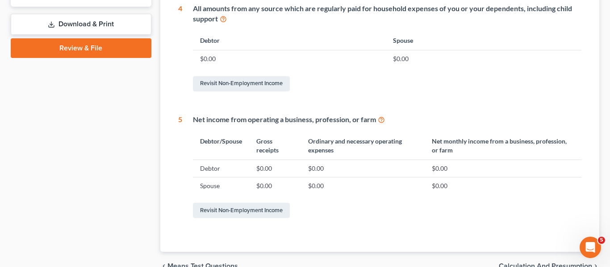
scroll to position [510, 0]
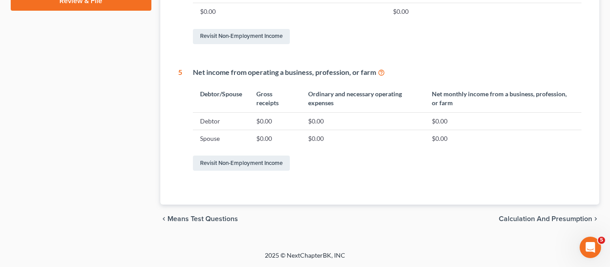
click at [532, 220] on span "Calculation and Presumption" at bounding box center [545, 219] width 93 height 7
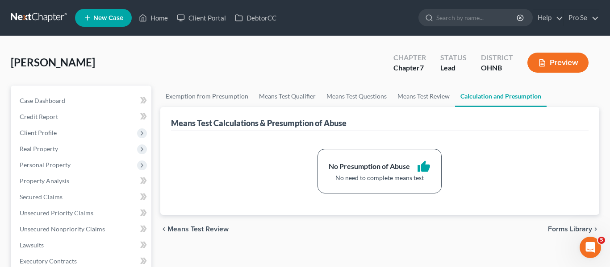
click at [563, 227] on span "Forms Library" at bounding box center [570, 229] width 44 height 7
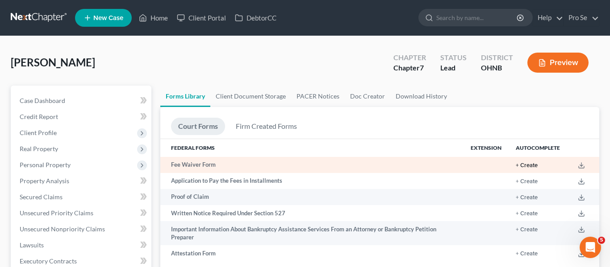
click at [525, 166] on button "+ Create" at bounding box center [527, 166] width 22 height 6
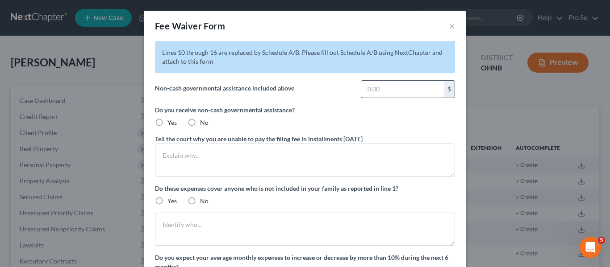
click at [376, 93] on input "text" at bounding box center [402, 89] width 83 height 17
type input "260"
click at [167, 122] on label "Yes" at bounding box center [171, 122] width 9 height 9
click at [171, 122] on input "Yes" at bounding box center [174, 121] width 6 height 6
radio input "true"
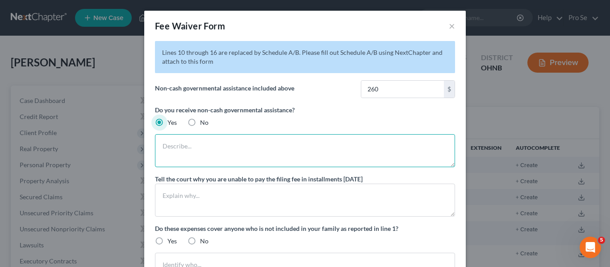
click at [179, 158] on textarea at bounding box center [305, 150] width 300 height 33
type textarea "F"
type textarea "s"
click at [176, 150] on textarea "Snap Benefits" at bounding box center [305, 150] width 300 height 33
type textarea "SNAP Benefits"
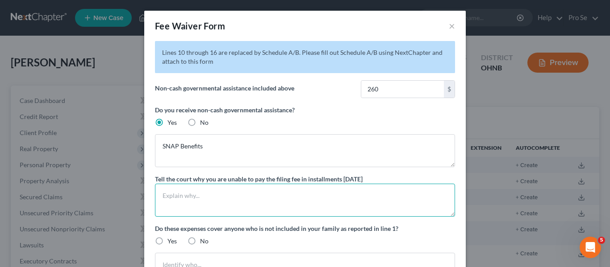
click at [195, 200] on textarea at bounding box center [305, 200] width 300 height 33
type textarea "I have no source of income. I am looking to file for disability soon"
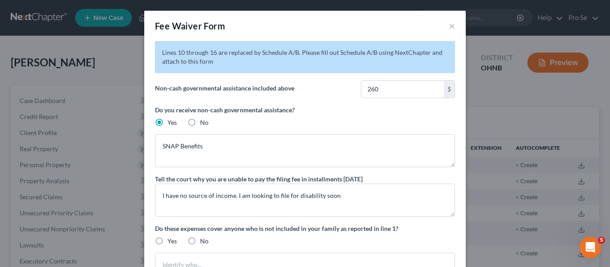
click at [200, 241] on label "No" at bounding box center [204, 241] width 8 height 9
click at [204, 241] on input "No" at bounding box center [207, 240] width 6 height 6
radio input "true"
click at [274, 237] on div "Do these expenses cover anyone who is not included in your family as reported i…" at bounding box center [305, 235] width 300 height 22
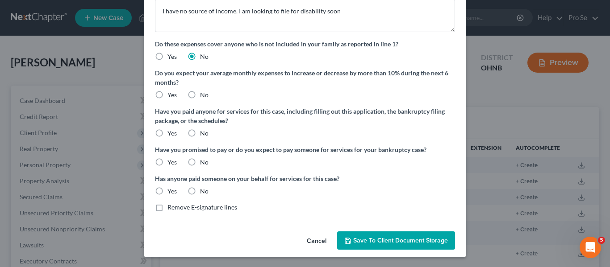
scroll to position [185, 0]
click at [200, 96] on label "No" at bounding box center [204, 94] width 8 height 9
click at [204, 96] on input "No" at bounding box center [207, 93] width 6 height 6
radio input "true"
click at [200, 132] on label "No" at bounding box center [204, 133] width 8 height 9
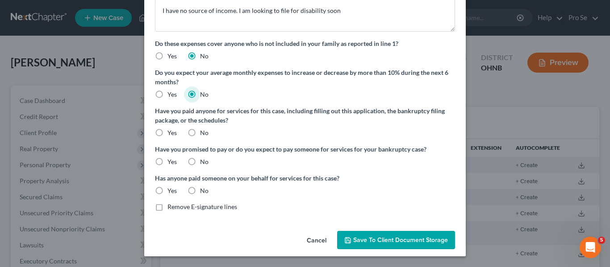
click at [204, 132] on input "No" at bounding box center [207, 132] width 6 height 6
radio input "true"
click at [200, 161] on label "No" at bounding box center [204, 162] width 8 height 9
click at [204, 161] on input "No" at bounding box center [207, 161] width 6 height 6
radio input "true"
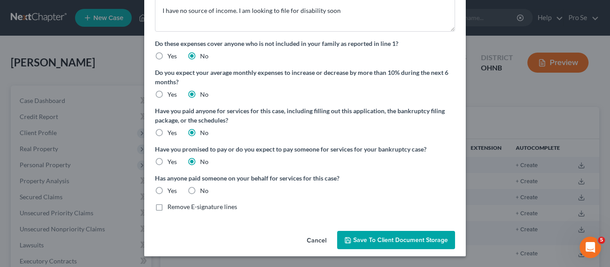
click at [200, 193] on label "No" at bounding box center [204, 191] width 8 height 9
click at [204, 192] on input "No" at bounding box center [207, 190] width 6 height 6
radio input "true"
click at [367, 240] on span "Save to Client Document Storage" at bounding box center [400, 241] width 95 height 8
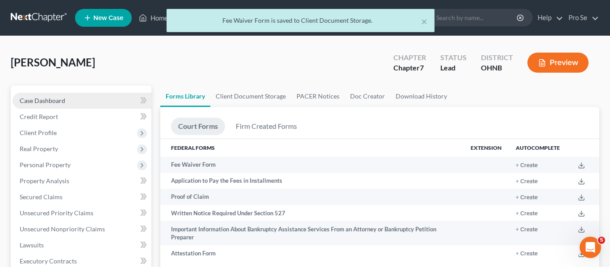
click at [77, 107] on link "Case Dashboard" at bounding box center [81, 101] width 139 height 16
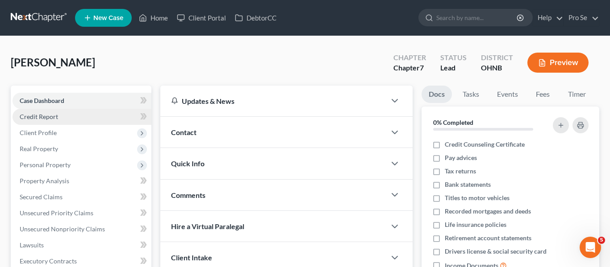
click at [72, 117] on link "Credit Report" at bounding box center [81, 117] width 139 height 16
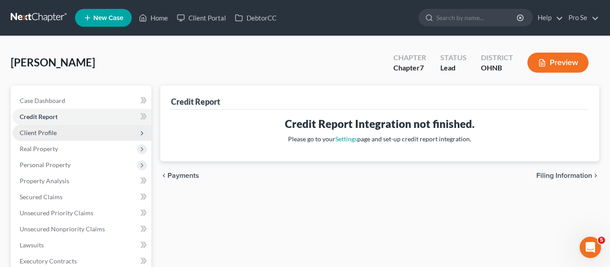
click at [80, 129] on span "Client Profile" at bounding box center [81, 133] width 139 height 16
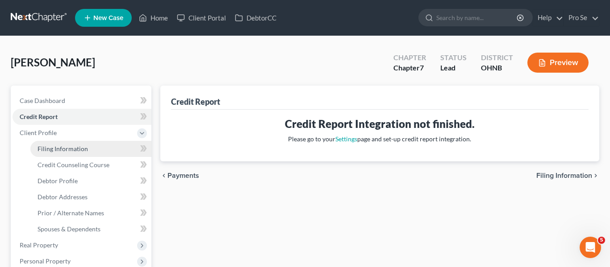
click at [79, 147] on span "Filing Information" at bounding box center [62, 149] width 50 height 8
select select "1"
select select "0"
select select "61"
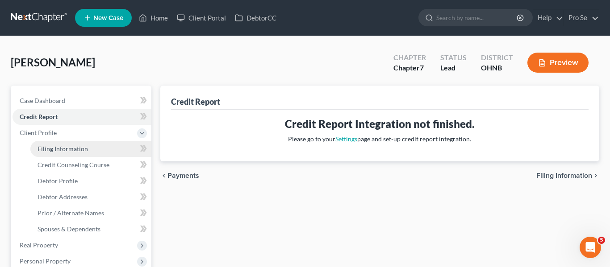
select select "36"
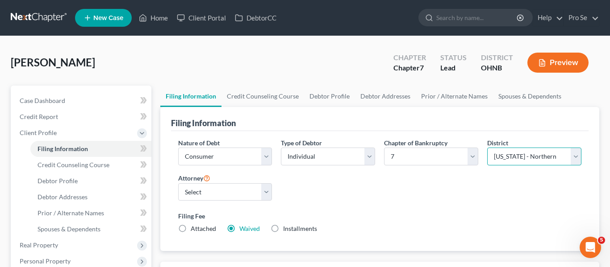
click at [505, 154] on select "Select [US_STATE] - [GEOGRAPHIC_DATA] [US_STATE] - [GEOGRAPHIC_DATA][US_STATE] …" at bounding box center [534, 157] width 94 height 18
select select "62"
click at [487, 148] on select "Select [US_STATE] - [GEOGRAPHIC_DATA] [US_STATE] - [GEOGRAPHIC_DATA][US_STATE] …" at bounding box center [534, 157] width 94 height 18
click at [445, 193] on div "Nature of Debt Select Business Consumer Other Nature of Business Select Clearin…" at bounding box center [380, 189] width 412 height 103
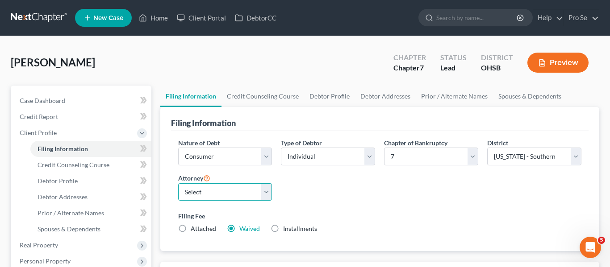
click at [268, 190] on select "Select" at bounding box center [225, 192] width 94 height 18
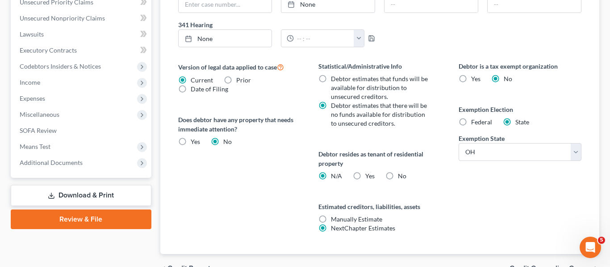
scroll to position [309, 0]
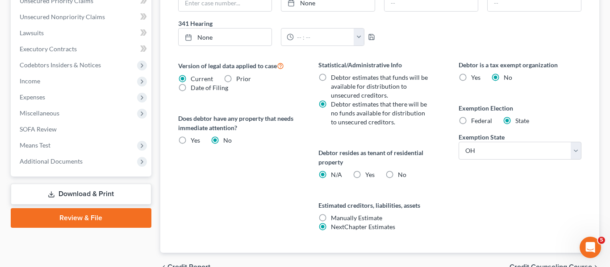
click at [106, 195] on link "Download & Print" at bounding box center [81, 194] width 141 height 21
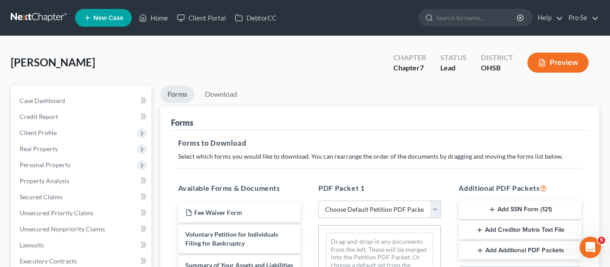
click at [549, 63] on button "Preview" at bounding box center [557, 63] width 61 height 20
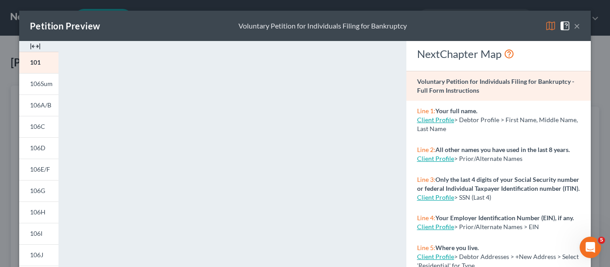
click at [578, 29] on button "×" at bounding box center [577, 26] width 6 height 11
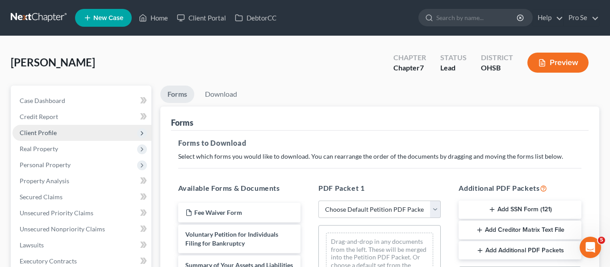
click at [71, 134] on span "Client Profile" at bounding box center [81, 133] width 139 height 16
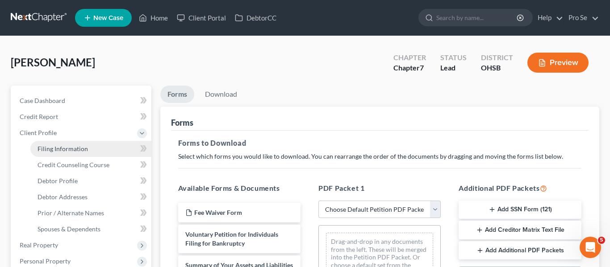
click at [71, 150] on span "Filing Information" at bounding box center [62, 149] width 50 height 8
select select "1"
select select "0"
select select "62"
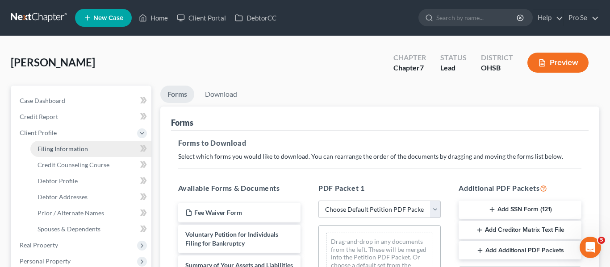
select select "36"
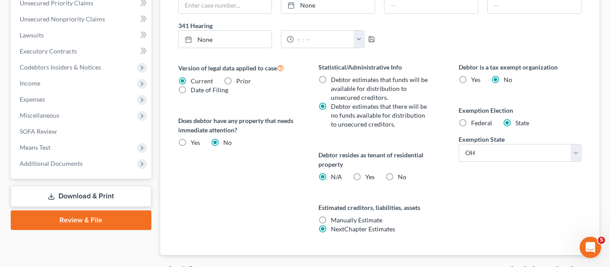
scroll to position [315, 0]
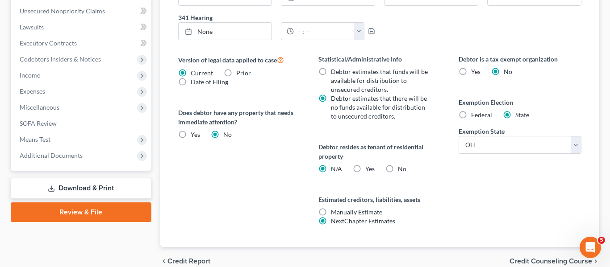
click at [528, 260] on span "Credit Counseling Course" at bounding box center [550, 261] width 83 height 7
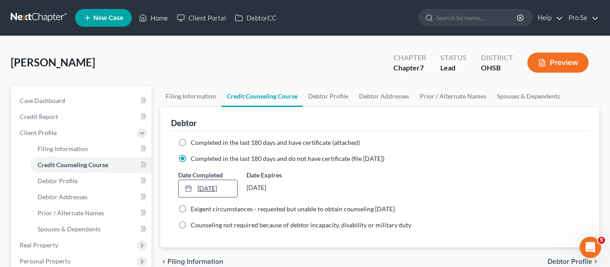
click at [223, 184] on link "[DATE]" at bounding box center [208, 188] width 59 height 17
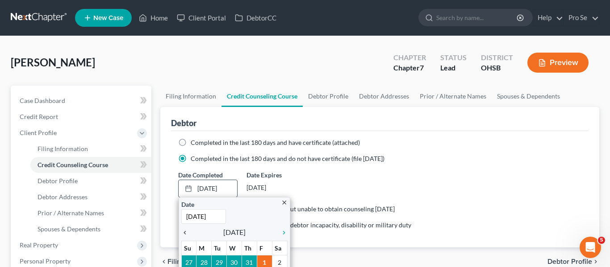
click at [186, 233] on icon "chevron_left" at bounding box center [187, 232] width 12 height 7
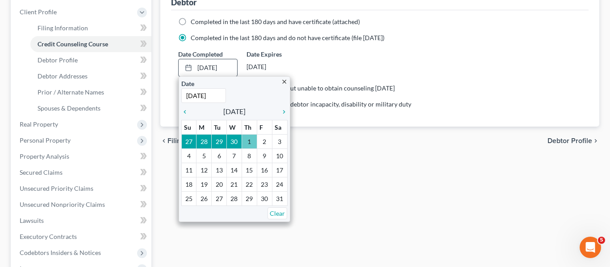
scroll to position [125, 0]
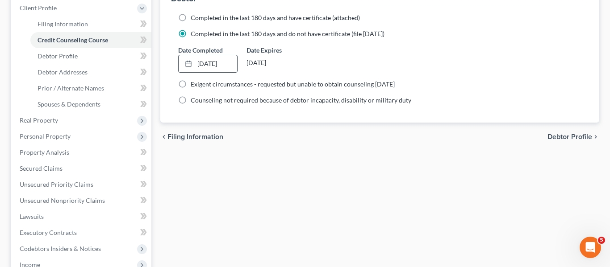
click at [191, 18] on label "Completed in the last 180 days and have certificate (attached)" at bounding box center [275, 17] width 169 height 9
click at [194, 18] on input "Completed in the last 180 days and have certificate (attached)" at bounding box center [197, 16] width 6 height 6
radio input "true"
radio input "false"
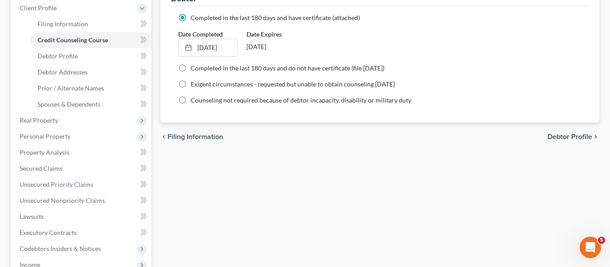
click at [567, 135] on span "Debtor Profile" at bounding box center [569, 136] width 45 height 7
select select "0"
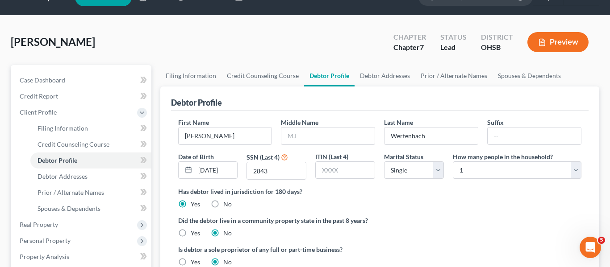
scroll to position [21, 0]
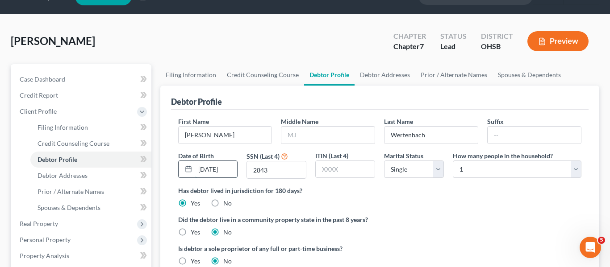
click at [229, 168] on input "[DATE]" at bounding box center [216, 169] width 42 height 17
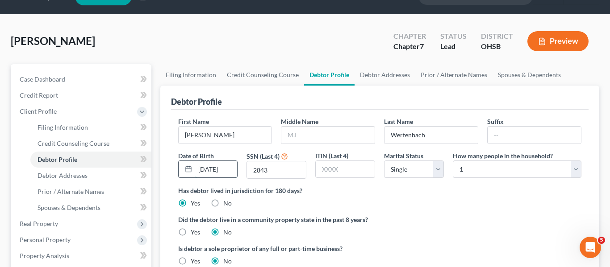
click at [229, 168] on input "[DATE]" at bounding box center [216, 169] width 42 height 17
click at [215, 170] on input "05/081969" at bounding box center [216, 169] width 42 height 17
type input "[DATE]"
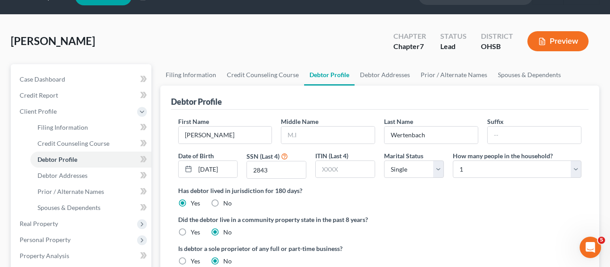
click at [339, 200] on div "Has debtor lived in jurisdiction for 180 days? Yes No Debtor must reside in jur…" at bounding box center [379, 197] width 403 height 22
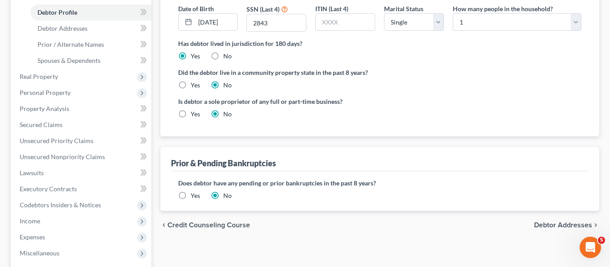
scroll to position [170, 0]
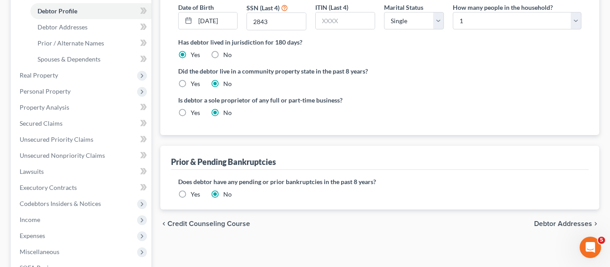
click at [557, 221] on span "Debtor Addresses" at bounding box center [563, 223] width 58 height 7
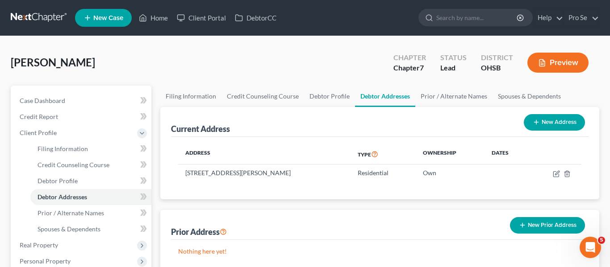
click at [559, 65] on button "Preview" at bounding box center [557, 63] width 61 height 20
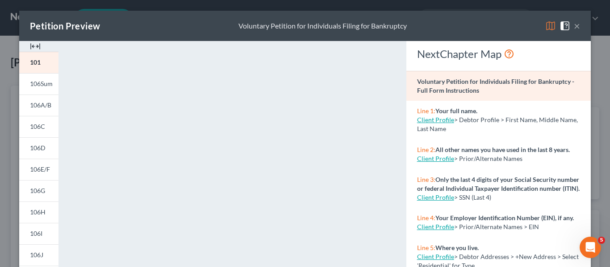
click at [578, 26] on button "×" at bounding box center [577, 26] width 6 height 11
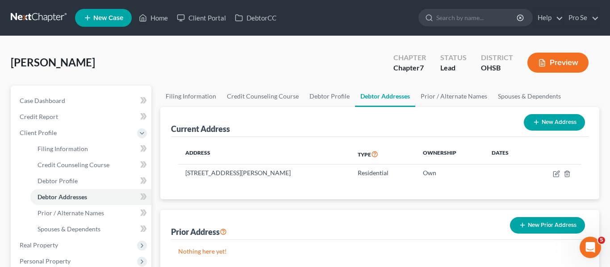
click at [578, 26] on li "Pro Se Pro Se [EMAIL_ADDRESS][DOMAIN_NAME] My Account Settings Plan + Billing A…" at bounding box center [581, 17] width 36 height 17
click at [168, 75] on div "[PERSON_NAME] Upgraded Chapter Chapter 7 Status Lead District [GEOGRAPHIC_DATA]…" at bounding box center [305, 66] width 588 height 39
click at [576, 61] on button "Preview" at bounding box center [557, 63] width 61 height 20
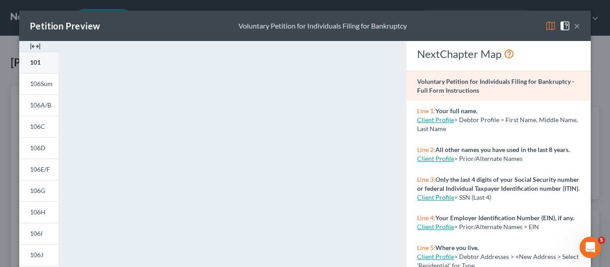
click at [35, 65] on span "101" at bounding box center [35, 62] width 11 height 8
click at [42, 87] on span "106Sum" at bounding box center [41, 84] width 23 height 8
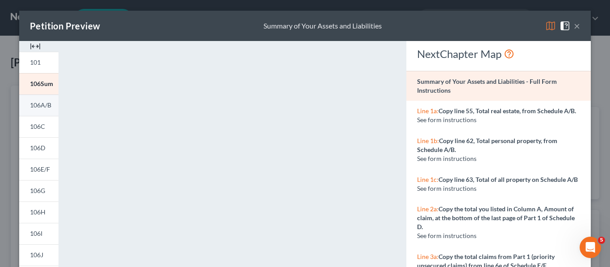
click at [50, 110] on link "106A/B" at bounding box center [38, 105] width 39 height 21
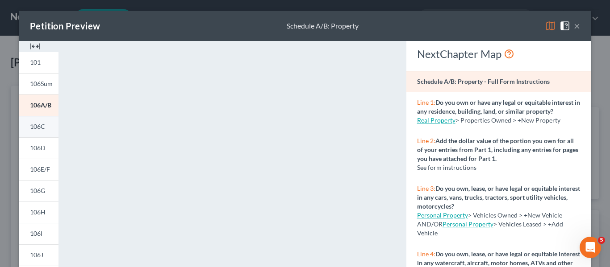
click at [34, 121] on link "106C" at bounding box center [38, 126] width 39 height 21
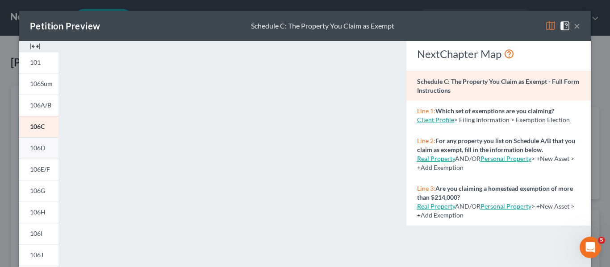
click at [39, 150] on span "106D" at bounding box center [38, 148] width 16 height 8
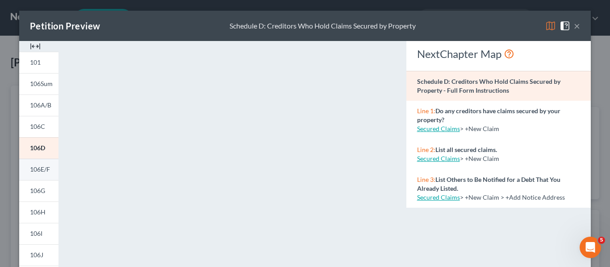
click at [43, 176] on link "106E/F" at bounding box center [38, 169] width 39 height 21
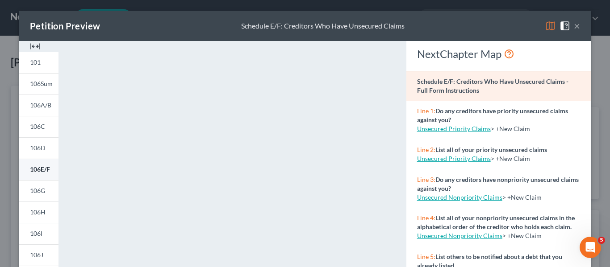
click at [43, 176] on link "106E/F" at bounding box center [38, 169] width 39 height 21
click at [42, 190] on span "106G" at bounding box center [37, 191] width 15 height 8
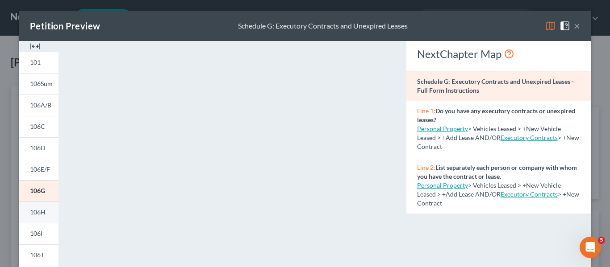
click at [45, 215] on span "106H" at bounding box center [38, 212] width 16 height 8
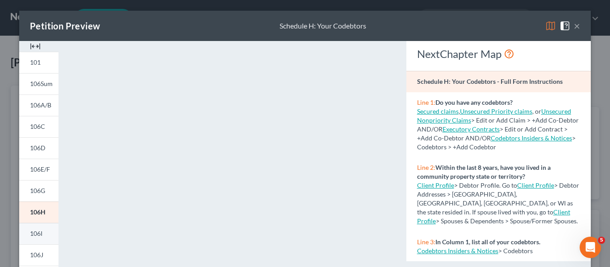
click at [39, 234] on span "106I" at bounding box center [36, 234] width 12 height 8
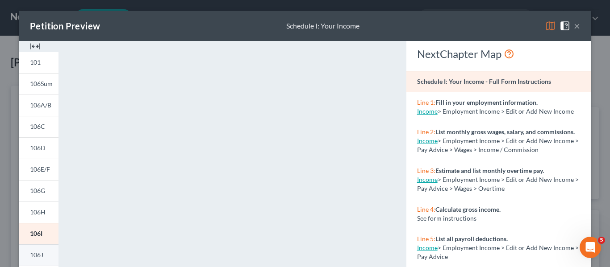
click at [46, 254] on link "106J" at bounding box center [38, 255] width 39 height 21
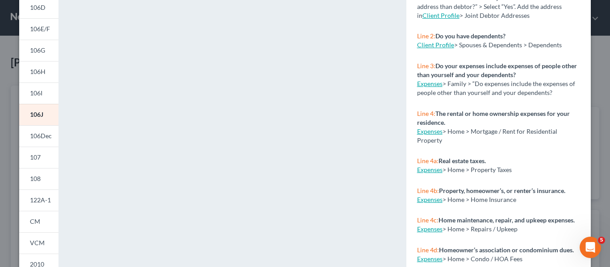
scroll to position [141, 0]
click at [44, 133] on span "106Dec" at bounding box center [41, 135] width 22 height 8
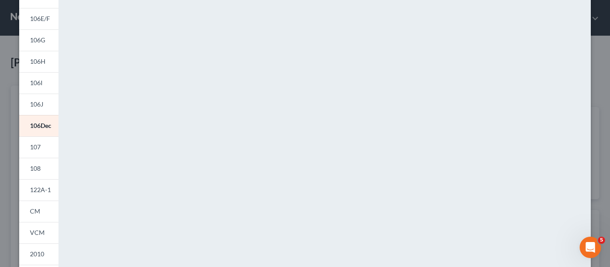
scroll to position [153, 0]
click at [39, 143] on span "107" at bounding box center [35, 145] width 11 height 8
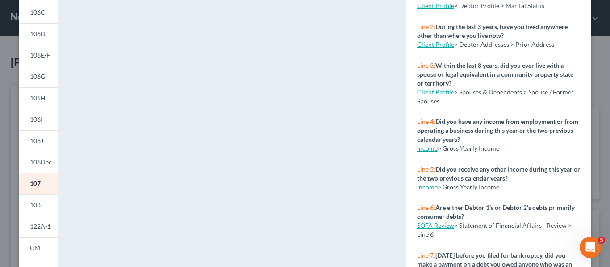
scroll to position [115, 0]
click at [38, 201] on span "108" at bounding box center [35, 205] width 11 height 8
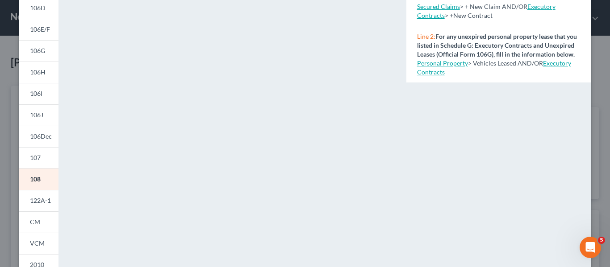
scroll to position [142, 0]
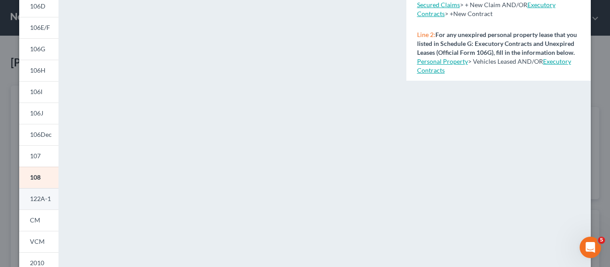
click at [39, 199] on span "122A-1" at bounding box center [40, 199] width 21 height 8
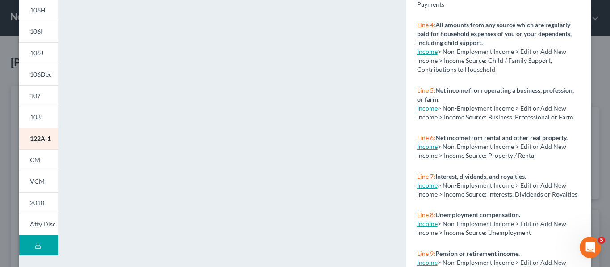
scroll to position [204, 0]
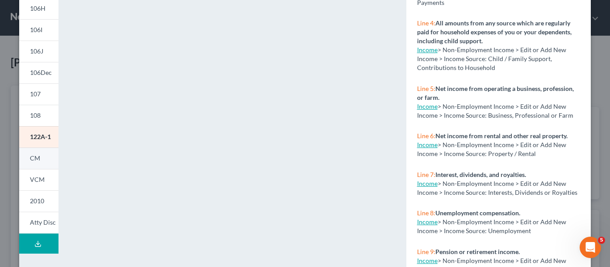
click at [40, 162] on link "CM" at bounding box center [38, 158] width 39 height 21
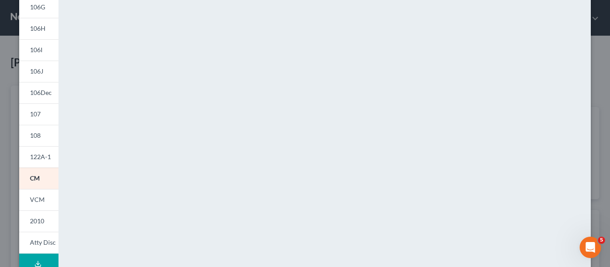
scroll to position [196, 0]
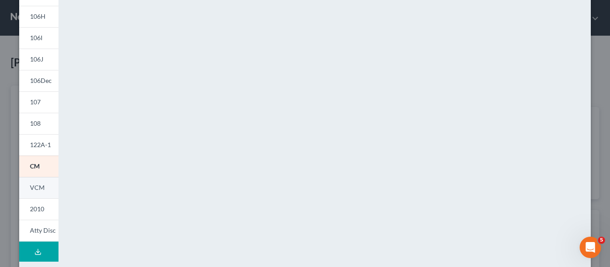
click at [35, 188] on span "VCM" at bounding box center [37, 188] width 15 height 8
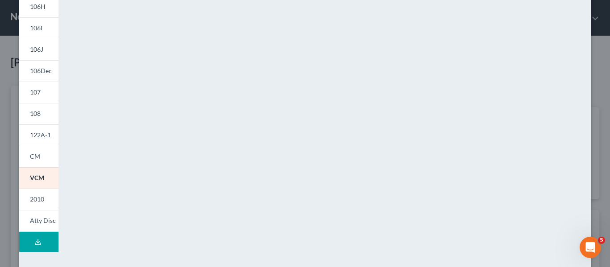
scroll to position [217, 0]
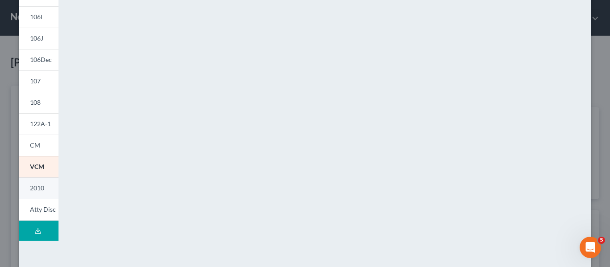
click at [33, 190] on span "2010" at bounding box center [37, 188] width 14 height 8
click at [42, 213] on span "Atty Disc" at bounding box center [43, 210] width 26 height 8
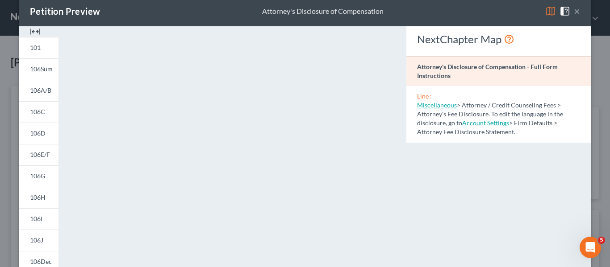
scroll to position [0, 0]
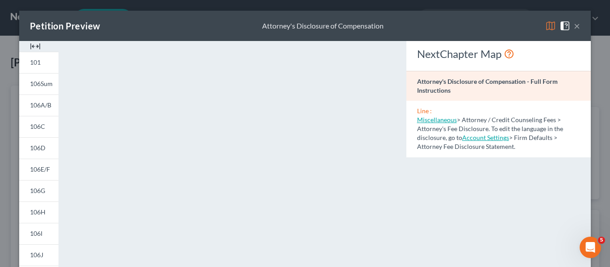
click at [578, 29] on button "×" at bounding box center [577, 26] width 6 height 11
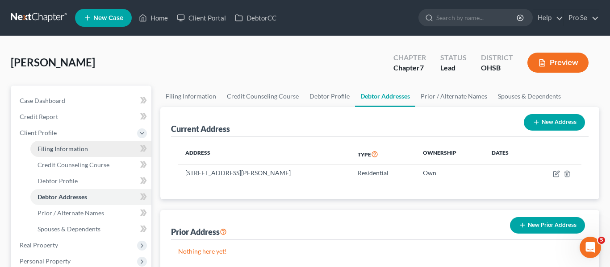
click at [75, 146] on span "Filing Information" at bounding box center [62, 149] width 50 height 8
select select "1"
select select "0"
select select "62"
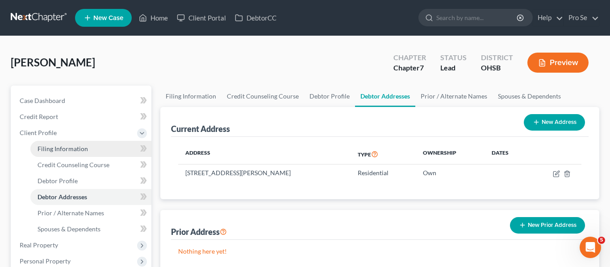
select select "36"
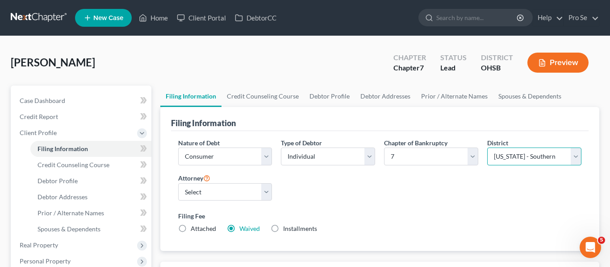
click at [495, 160] on select "Select [US_STATE] - [GEOGRAPHIC_DATA] [US_STATE] - [GEOGRAPHIC_DATA][US_STATE] …" at bounding box center [534, 157] width 94 height 18
select select "61"
click at [487, 148] on select "Select [US_STATE] - [GEOGRAPHIC_DATA] [US_STATE] - [GEOGRAPHIC_DATA][US_STATE] …" at bounding box center [534, 157] width 94 height 18
click at [463, 183] on div "Nature of Debt Select Business Consumer Other Nature of Business Select Clearin…" at bounding box center [380, 189] width 412 height 103
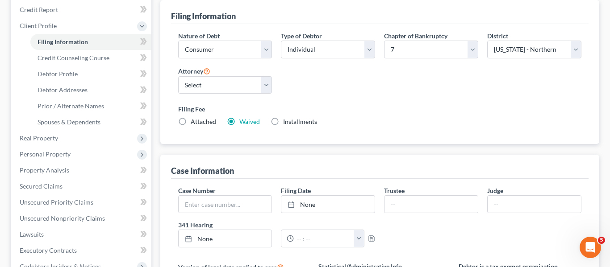
scroll to position [89, 0]
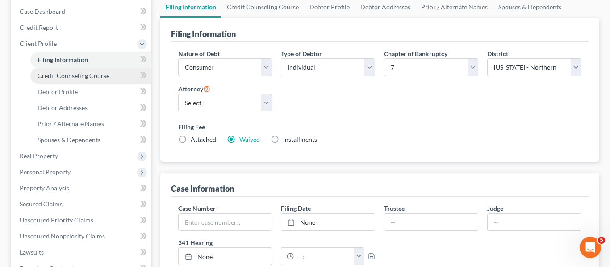
click at [70, 76] on span "Credit Counseling Course" at bounding box center [73, 76] width 72 height 8
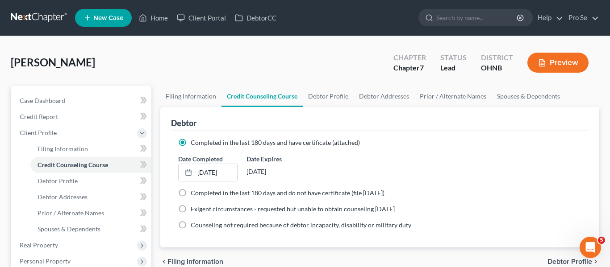
click at [557, 53] on button "Preview" at bounding box center [557, 63] width 61 height 20
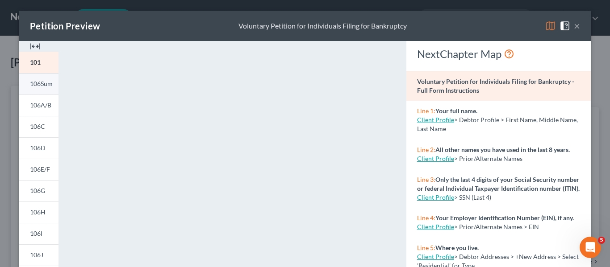
click at [38, 83] on span "106Sum" at bounding box center [41, 84] width 23 height 8
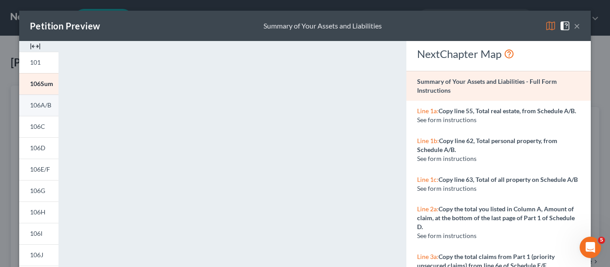
click at [37, 108] on span "106A/B" at bounding box center [40, 105] width 21 height 8
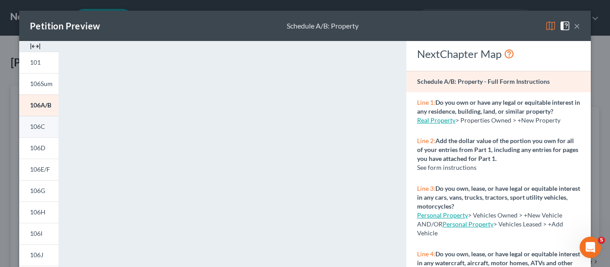
click at [38, 127] on span "106C" at bounding box center [37, 127] width 15 height 8
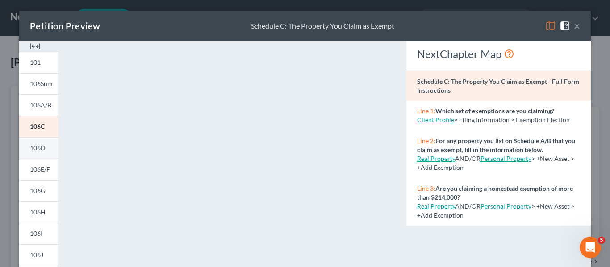
click at [36, 149] on span "106D" at bounding box center [38, 148] width 16 height 8
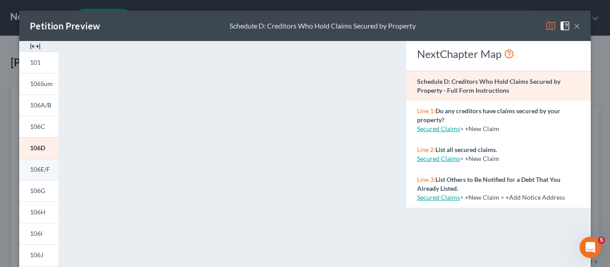
click at [35, 168] on span "106E/F" at bounding box center [40, 170] width 20 height 8
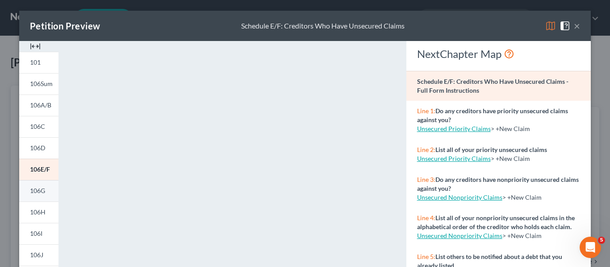
click at [36, 193] on span "106G" at bounding box center [37, 191] width 15 height 8
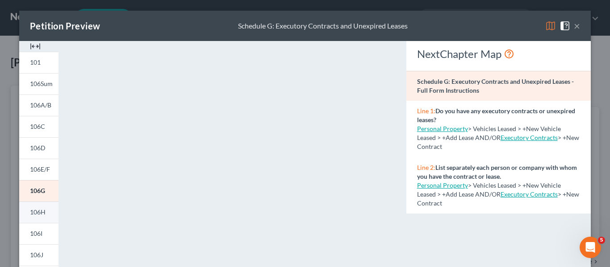
click at [42, 214] on span "106H" at bounding box center [38, 212] width 16 height 8
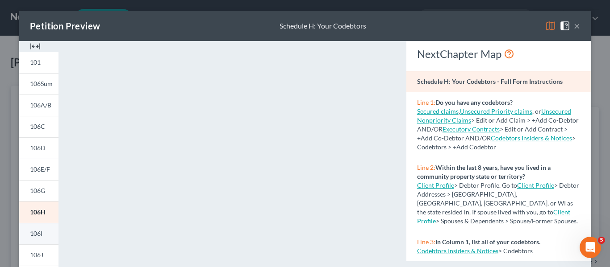
click at [35, 236] on span "106I" at bounding box center [36, 234] width 12 height 8
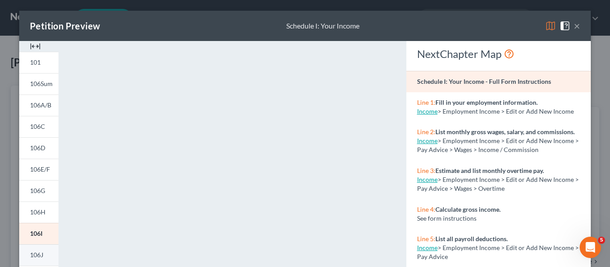
click at [46, 255] on link "106J" at bounding box center [38, 255] width 39 height 21
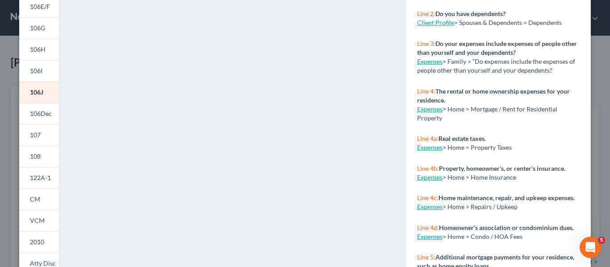
scroll to position [164, 0]
click at [42, 112] on span "106Dec" at bounding box center [41, 113] width 22 height 8
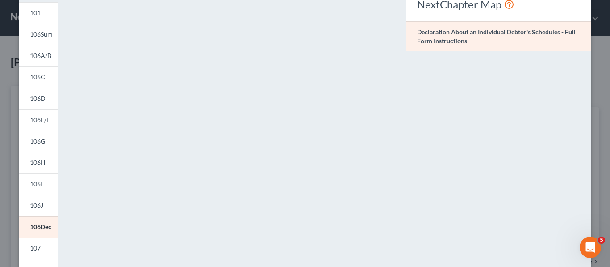
scroll to position [51, 0]
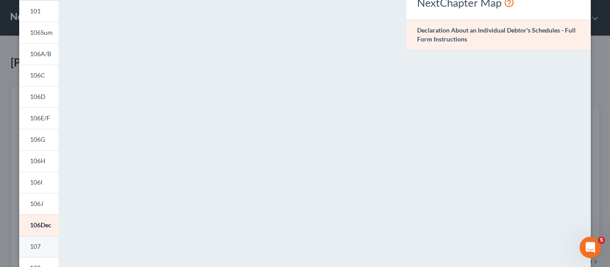
click at [27, 245] on link "107" at bounding box center [38, 246] width 39 height 21
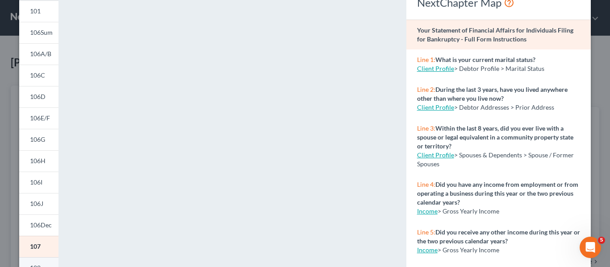
click at [50, 264] on link "108" at bounding box center [38, 268] width 39 height 21
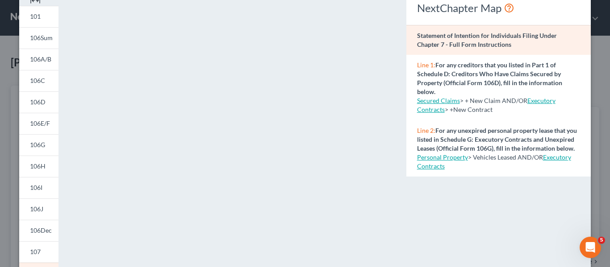
scroll to position [45, 0]
click at [62, 248] on div "101 106Sum 106A/B 106C 106D 106E/F 106G 106H 106I 106J 106Dec 107 108 122A-1 CM…" at bounding box center [39, 222] width 48 height 452
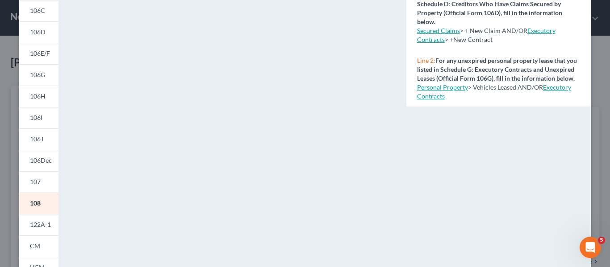
scroll to position [116, 0]
click at [43, 230] on link "122A-1" at bounding box center [38, 224] width 39 height 21
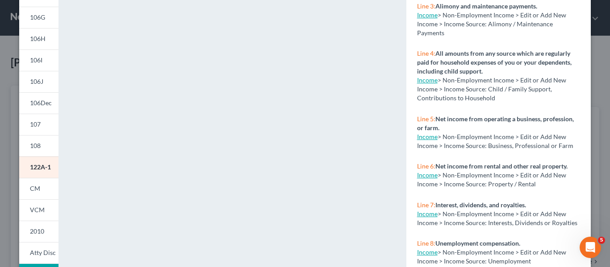
scroll to position [175, 0]
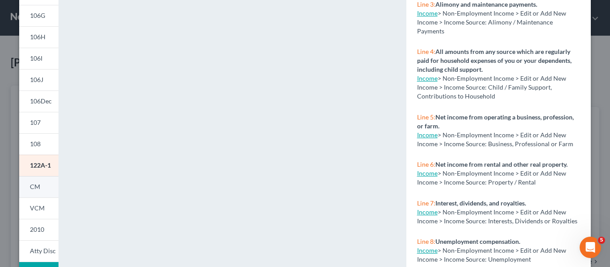
click at [37, 187] on span "CM" at bounding box center [35, 187] width 10 height 8
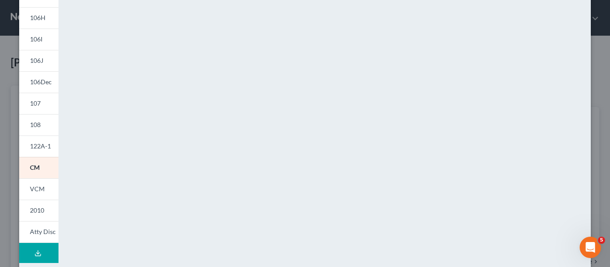
scroll to position [195, 0]
click at [47, 187] on link "VCM" at bounding box center [38, 188] width 39 height 21
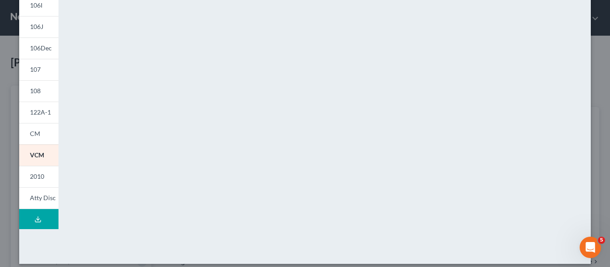
scroll to position [229, 0]
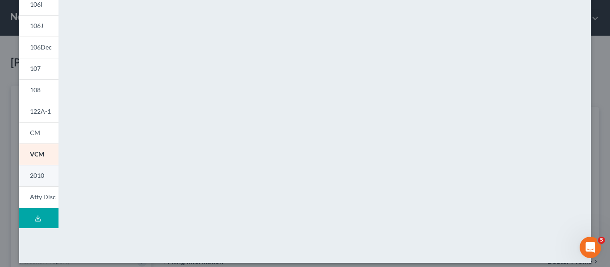
click at [37, 174] on span "2010" at bounding box center [37, 176] width 14 height 8
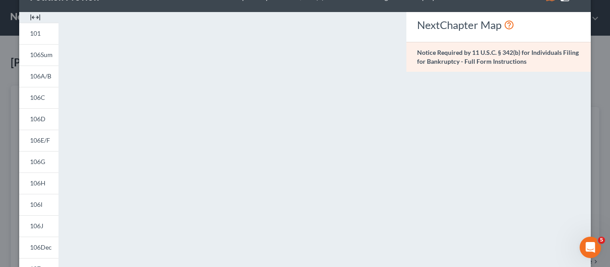
scroll to position [32, 0]
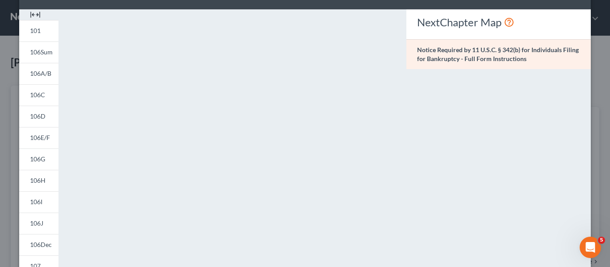
click at [609, 89] on div "Petition Preview Notice Required by 11 U.S.C. § 342(b) for Individuals Filing f…" at bounding box center [305, 133] width 610 height 267
click at [32, 12] on img at bounding box center [35, 14] width 11 height 11
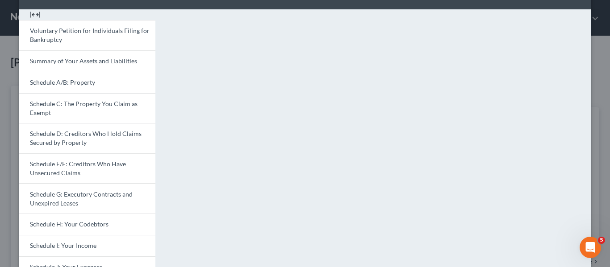
scroll to position [0, 0]
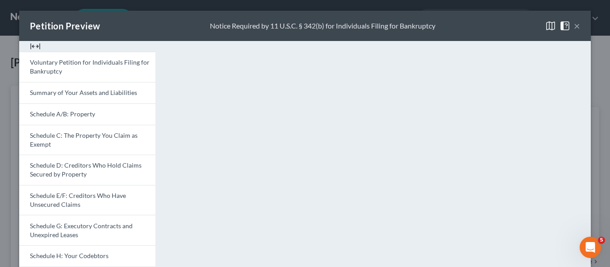
click at [577, 27] on button "×" at bounding box center [577, 26] width 6 height 11
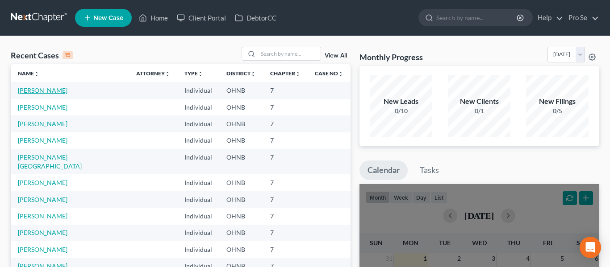
click at [49, 88] on link "[PERSON_NAME]" at bounding box center [43, 91] width 50 height 8
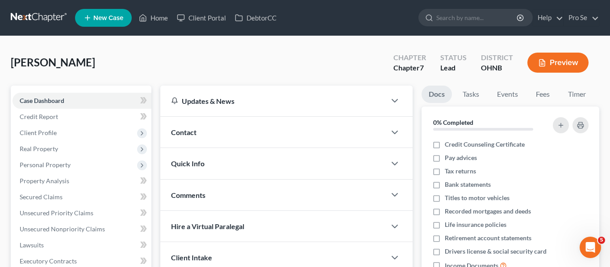
click at [555, 63] on button "Preview" at bounding box center [557, 63] width 61 height 20
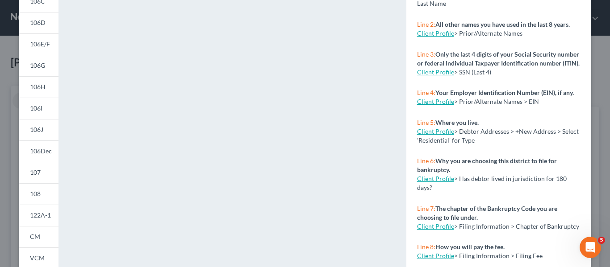
scroll to position [127, 0]
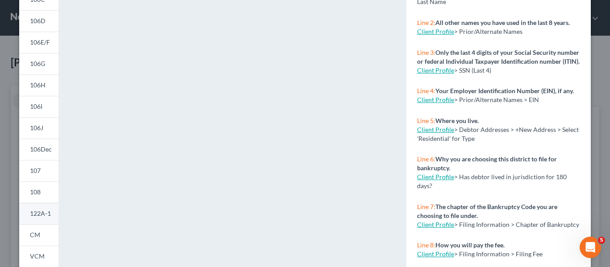
click at [49, 213] on span "122A-1" at bounding box center [40, 214] width 21 height 8
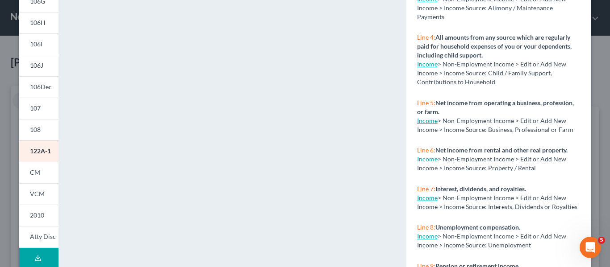
scroll to position [191, 0]
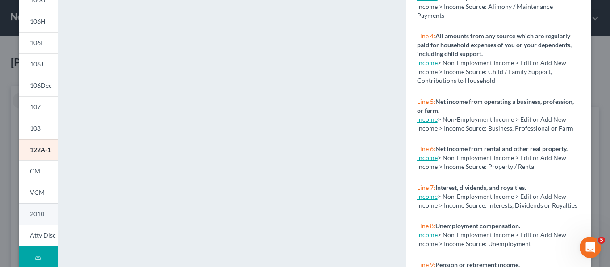
click at [40, 218] on link "2010" at bounding box center [38, 214] width 39 height 21
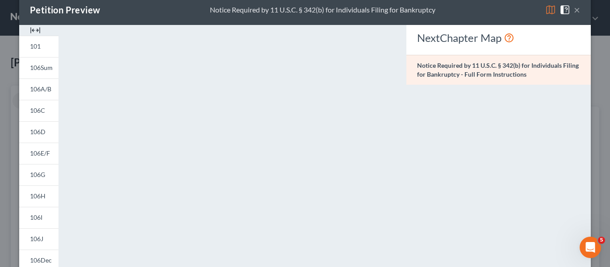
scroll to position [0, 0]
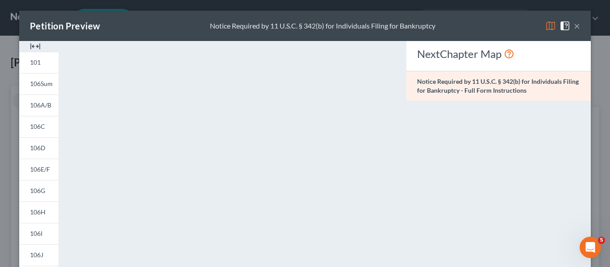
click at [576, 28] on button "×" at bounding box center [577, 26] width 6 height 11
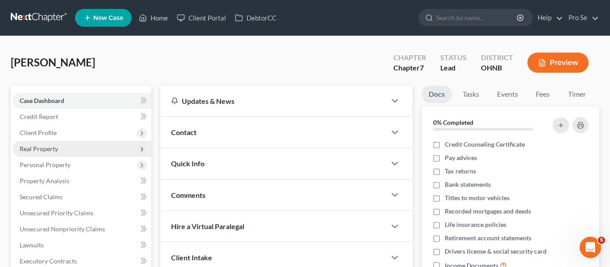
click at [71, 154] on span "Real Property" at bounding box center [81, 149] width 139 height 16
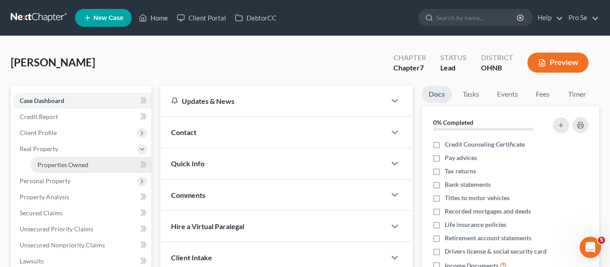
click at [71, 166] on span "Properties Owned" at bounding box center [62, 165] width 51 height 8
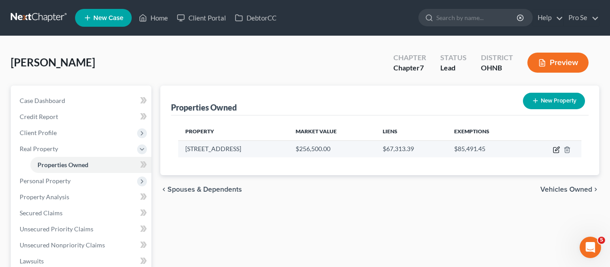
click at [555, 149] on icon "button" at bounding box center [556, 149] width 7 height 7
select select "36"
select select "3"
select select "1"
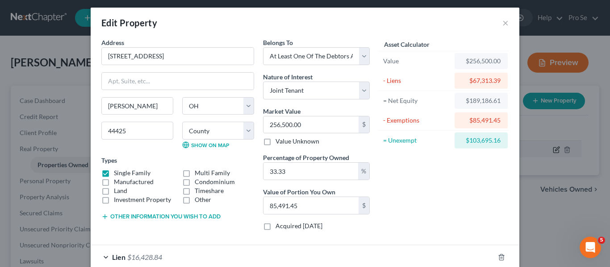
scroll to position [2, 0]
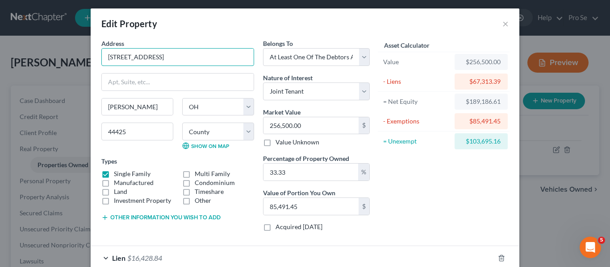
drag, startPoint x: 182, startPoint y: 59, endPoint x: 100, endPoint y: 72, distance: 83.2
click at [100, 72] on div "Address * 704 East Liberty Street Hubbard State AL AK AR AZ CA CO CT DE DC FL G…" at bounding box center [178, 139] width 162 height 200
click at [452, 209] on div "Asset Calculator Value $256,500.00 - Liens $67,313.39 = Net Equity $189,186.61 …" at bounding box center [443, 139] width 139 height 200
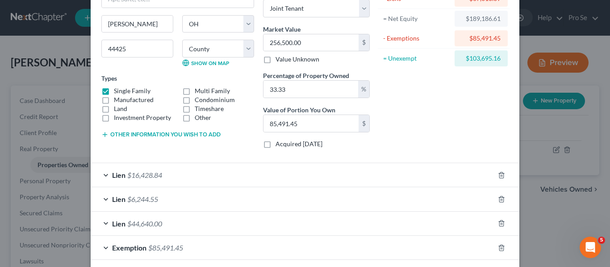
scroll to position [127, 0]
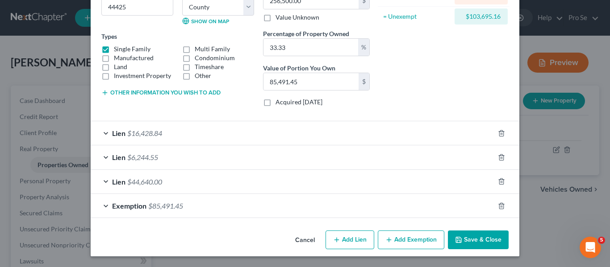
click at [350, 127] on div "Lien $16,428.84" at bounding box center [292, 133] width 403 height 24
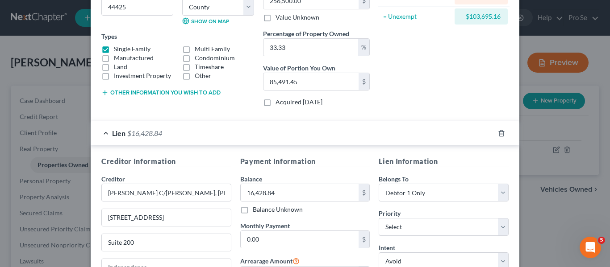
click at [442, 154] on div "Creditor Information Creditor * Brett Killing C/O WELTMAN, WEINBERG & REIS CO.,…" at bounding box center [305, 239] width 428 height 187
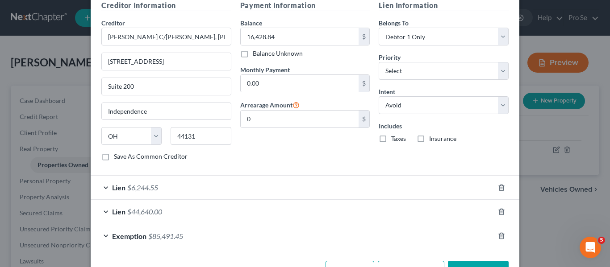
scroll to position [288, 0]
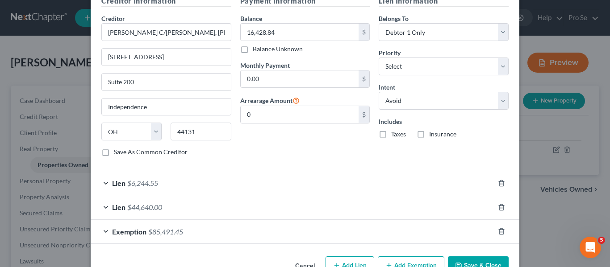
click at [356, 193] on div "Lien $6,244.55" at bounding box center [292, 183] width 403 height 24
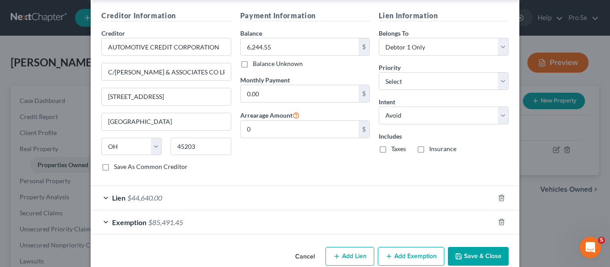
scroll to position [485, 0]
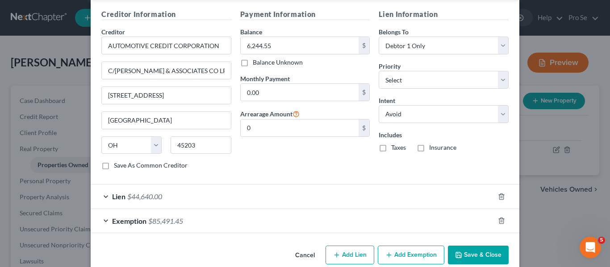
click at [389, 218] on div "Exemption $85,491.45" at bounding box center [292, 221] width 403 height 24
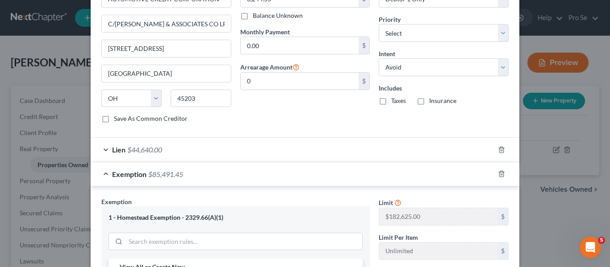
scroll to position [533, 0]
